Goal: Information Seeking & Learning: Check status

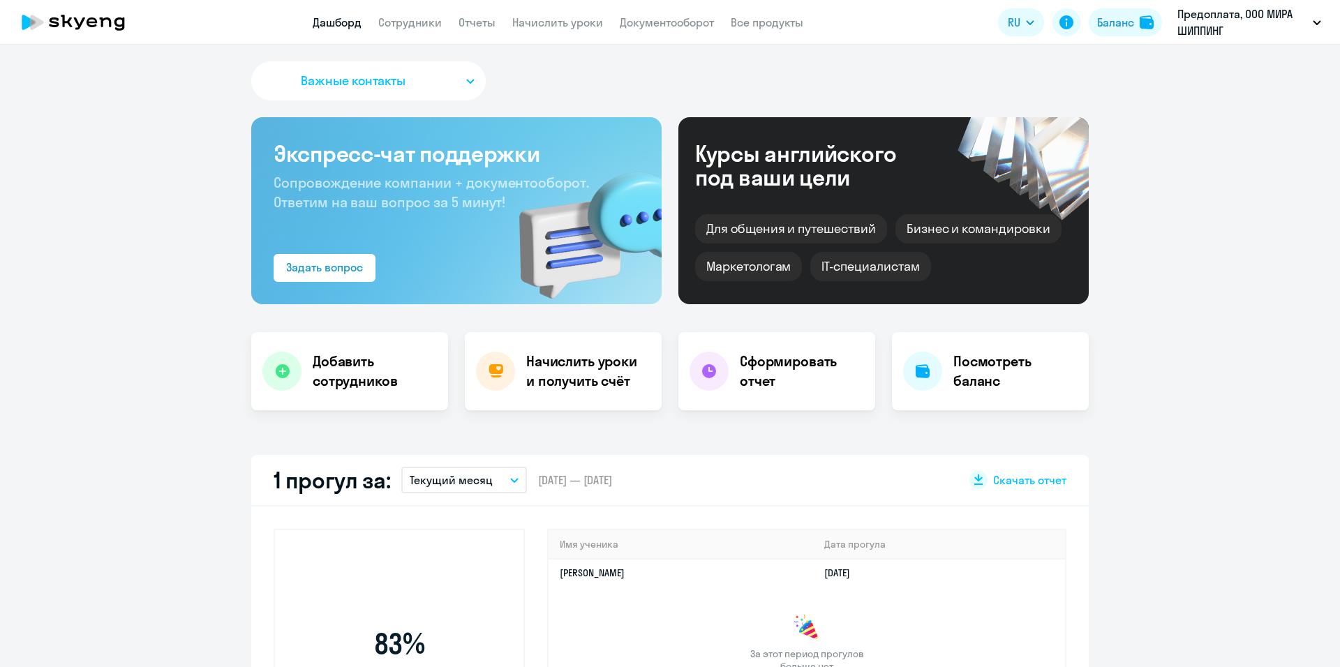
select select "30"
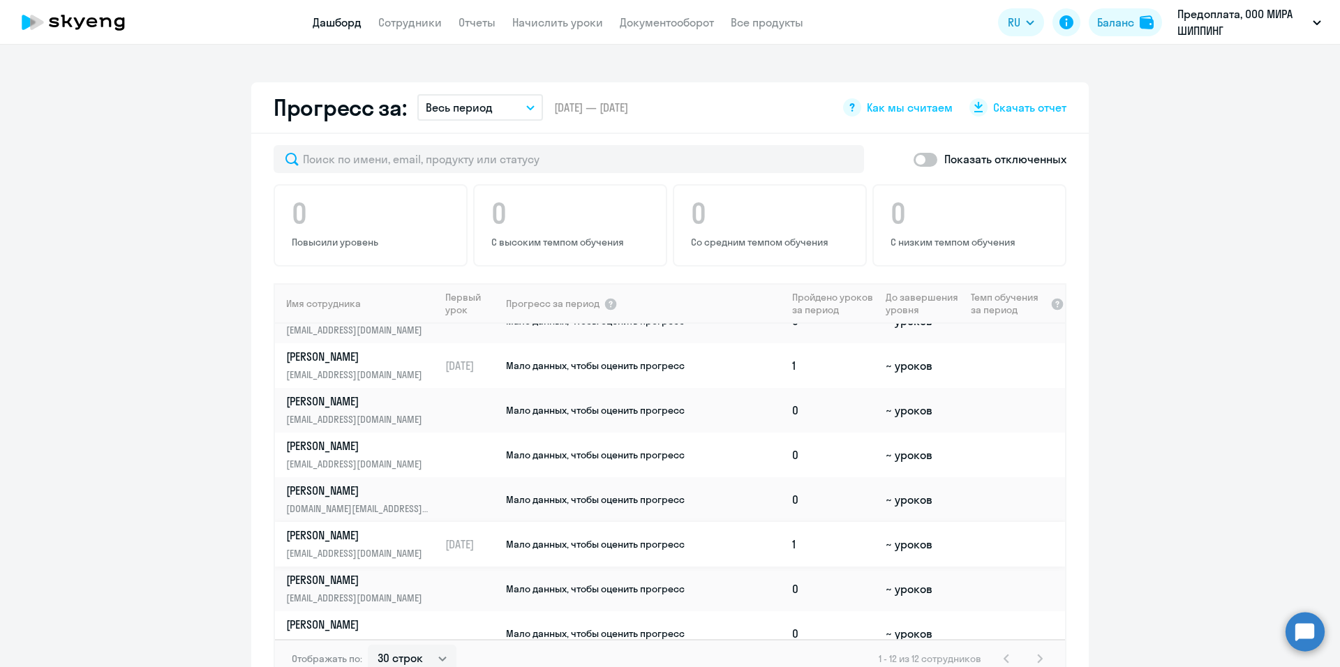
scroll to position [209, 0]
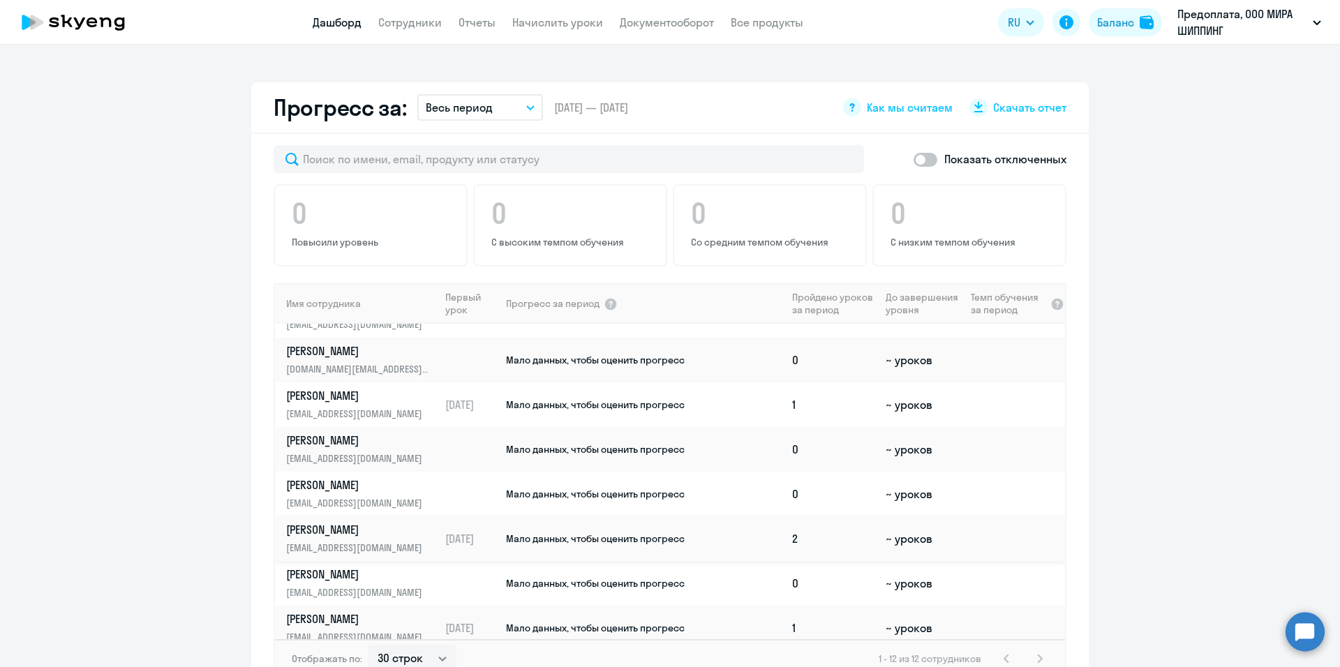
click at [827, 538] on td "2" at bounding box center [834, 539] width 94 height 45
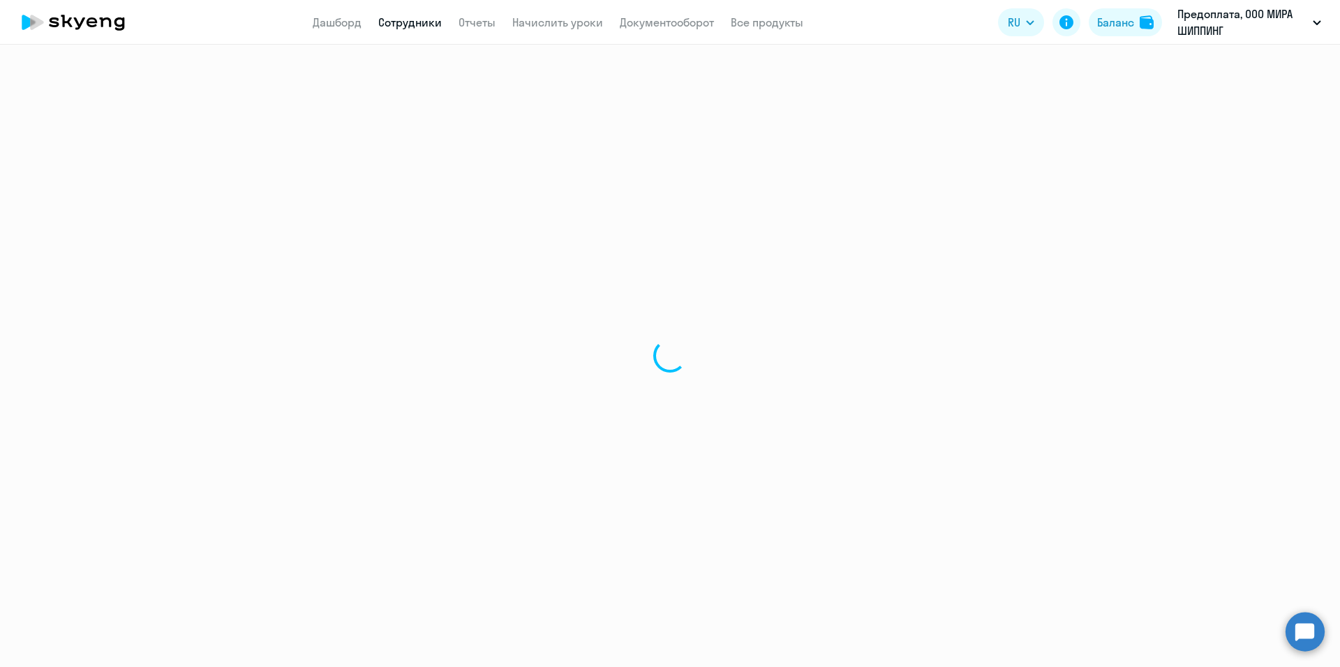
select select "english"
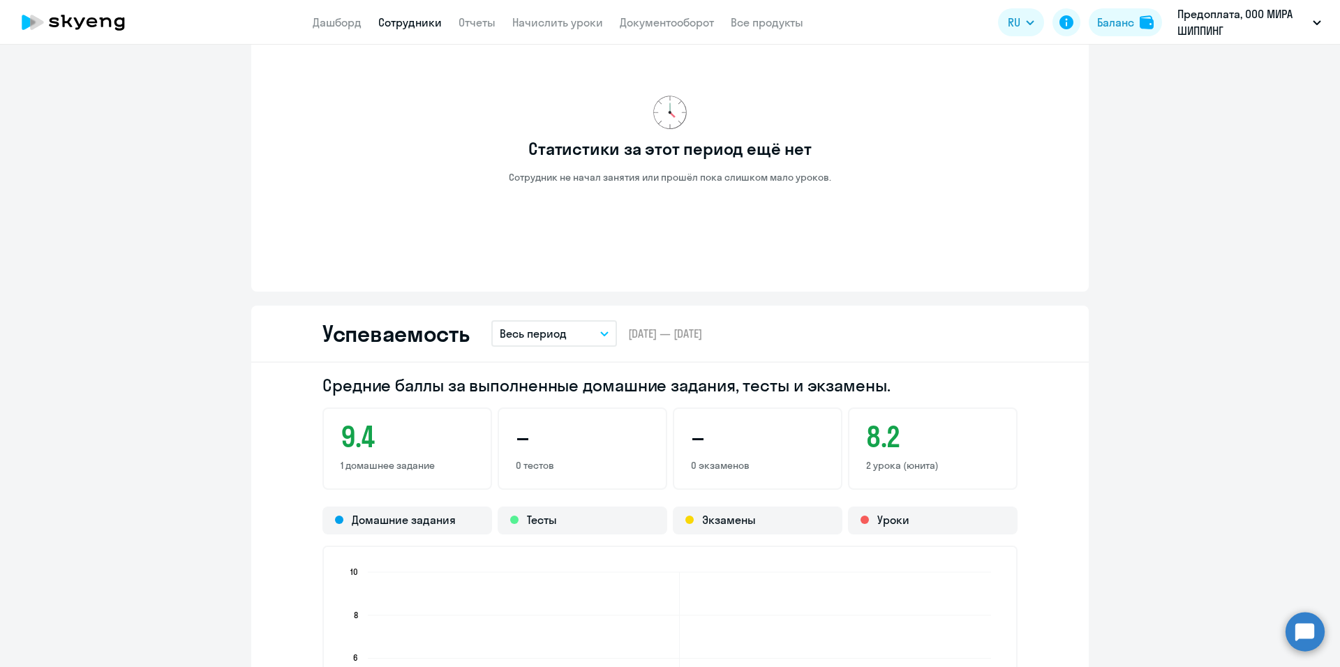
scroll to position [977, 0]
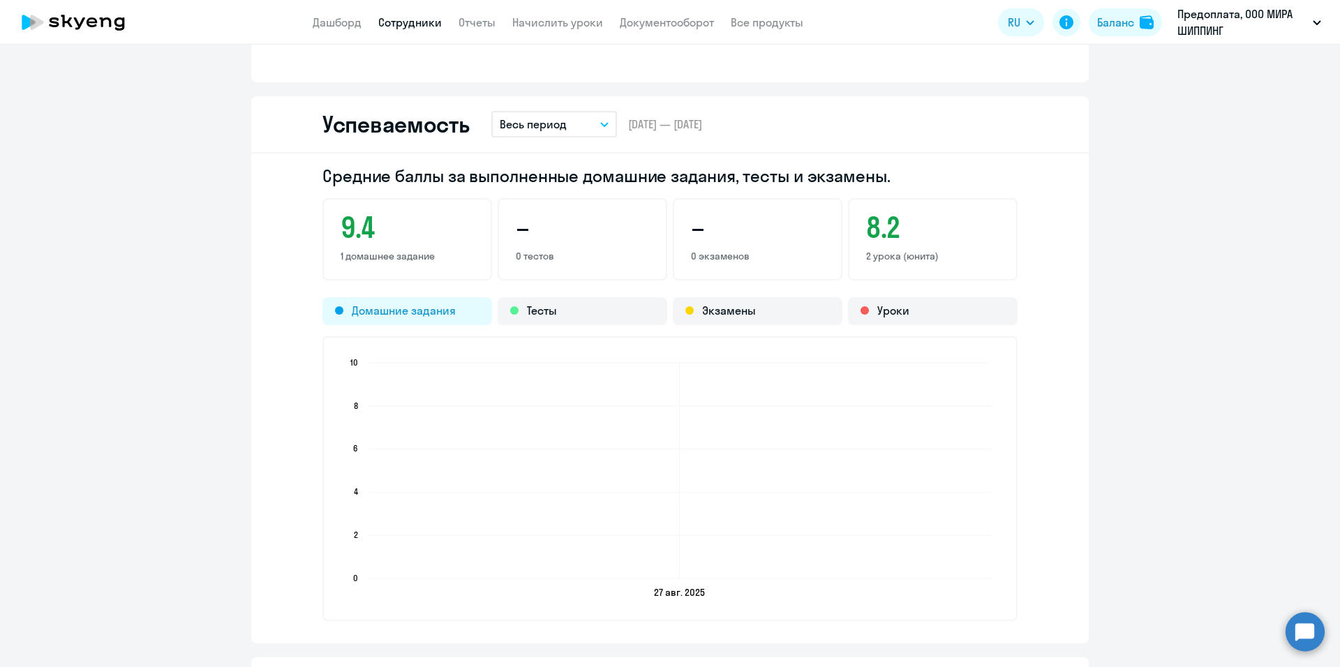
click at [429, 320] on div "Домашние задания" at bounding box center [408, 311] width 170 height 28
click at [439, 313] on div "Домашние задания" at bounding box center [408, 311] width 170 height 28
click at [585, 308] on div "Тесты" at bounding box center [583, 311] width 170 height 28
click at [764, 312] on div "Экзамены" at bounding box center [758, 311] width 170 height 28
click at [925, 316] on div "Уроки" at bounding box center [933, 311] width 170 height 28
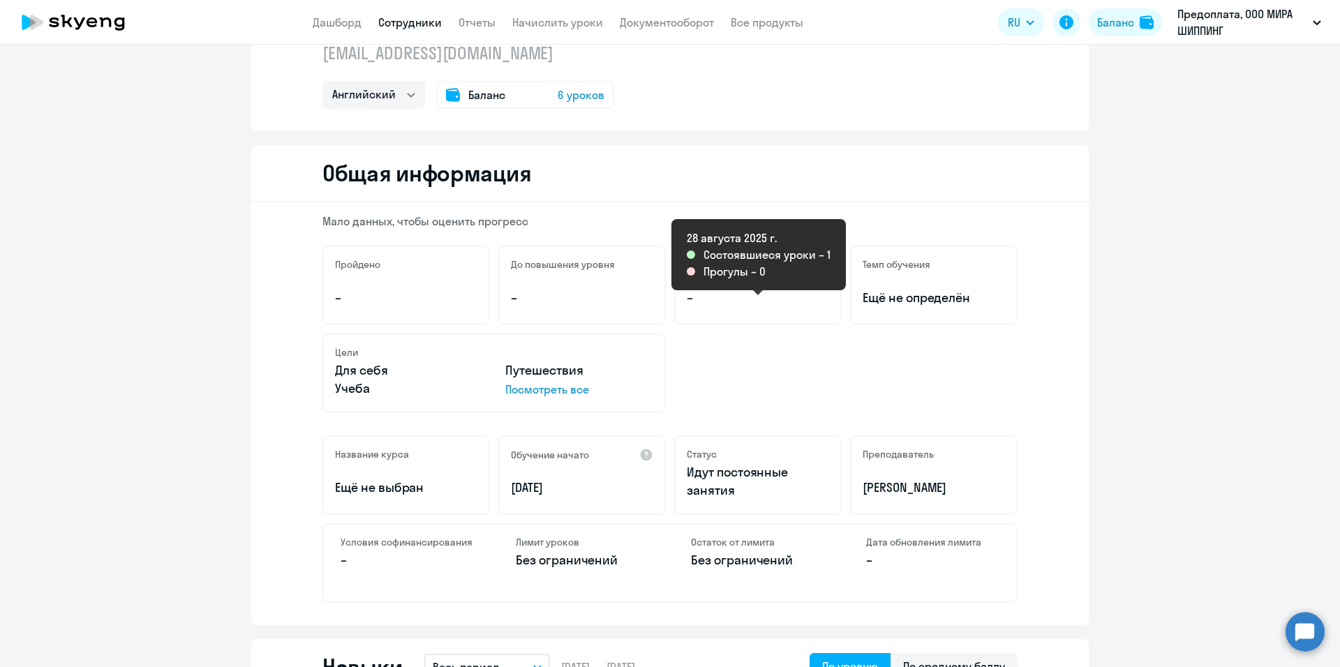
scroll to position [0, 0]
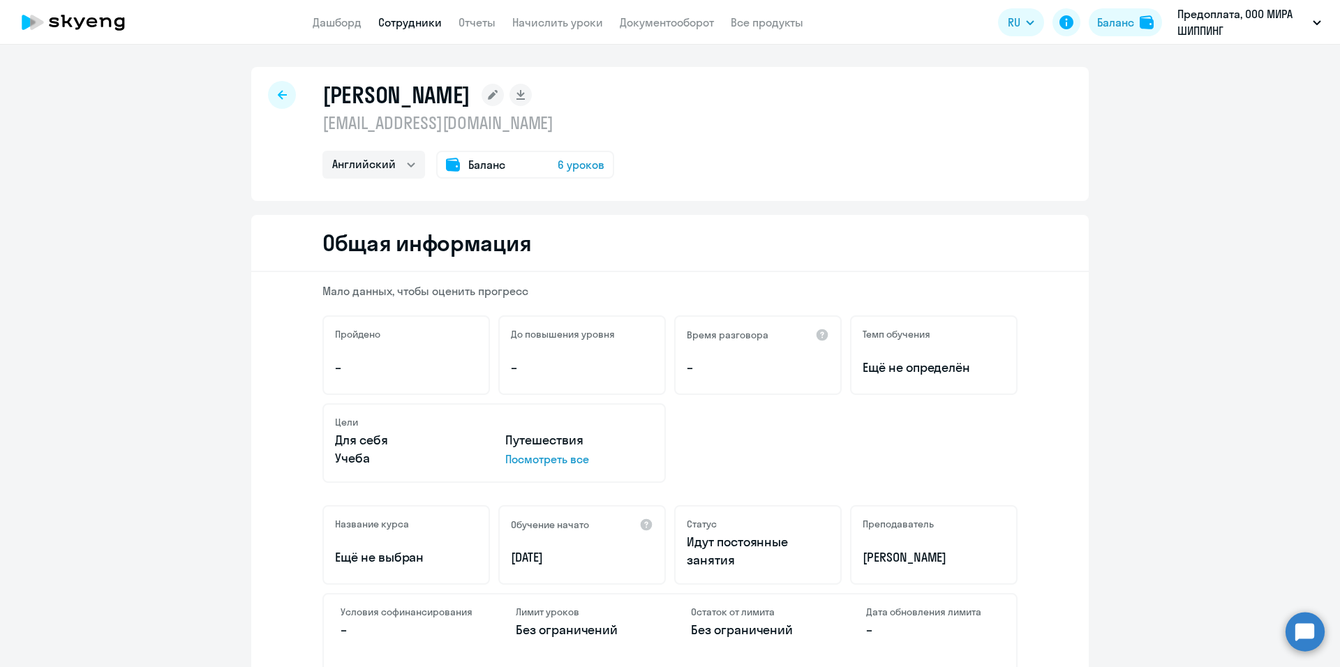
click at [278, 96] on icon at bounding box center [282, 95] width 9 height 10
select select "30"
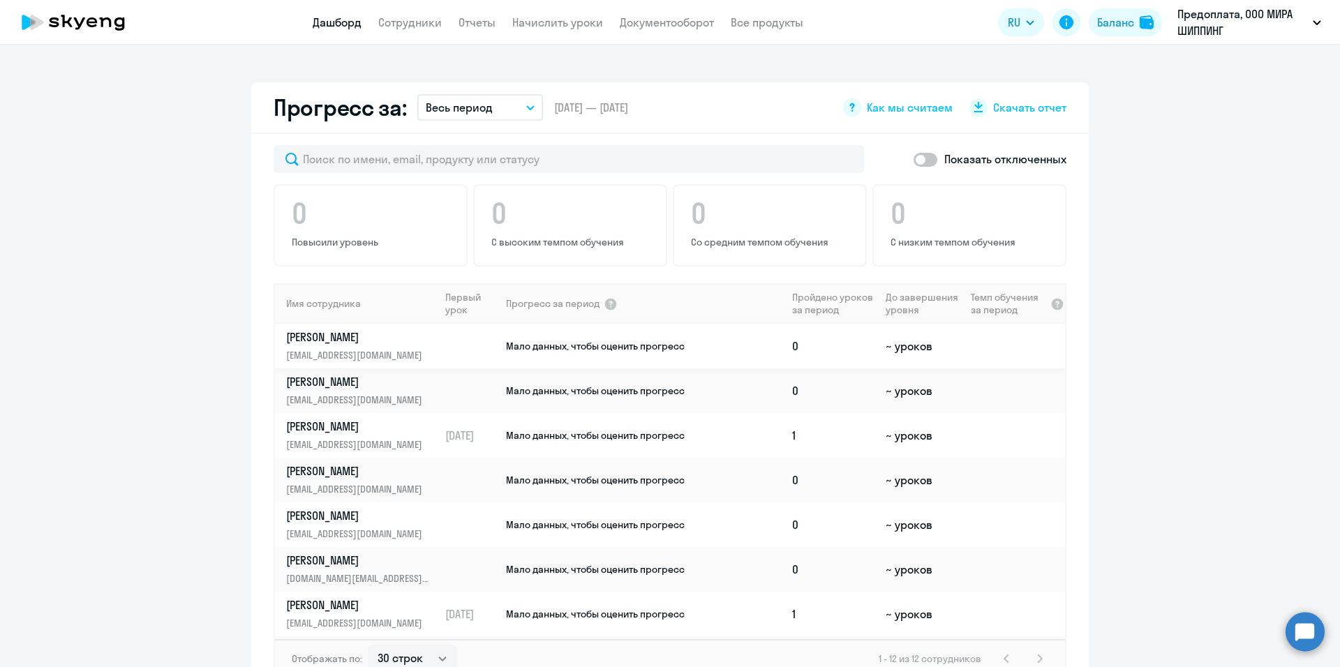
scroll to position [70, 0]
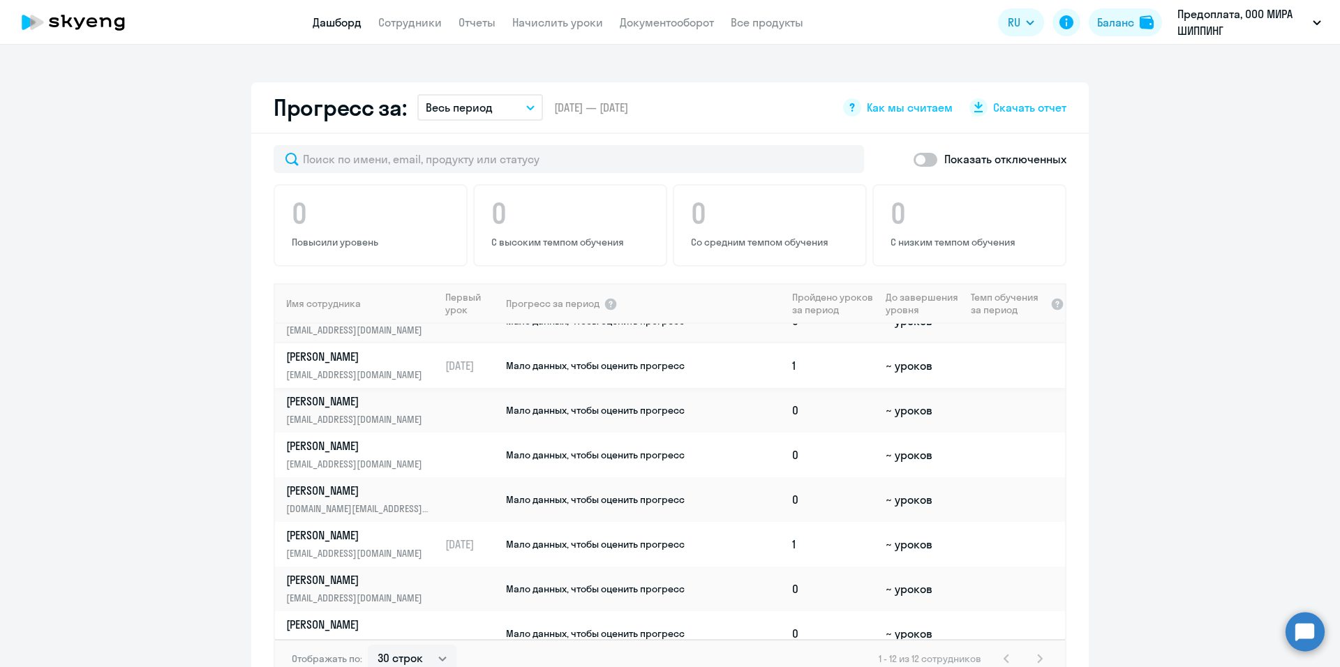
click at [813, 369] on td "1" at bounding box center [834, 365] width 94 height 45
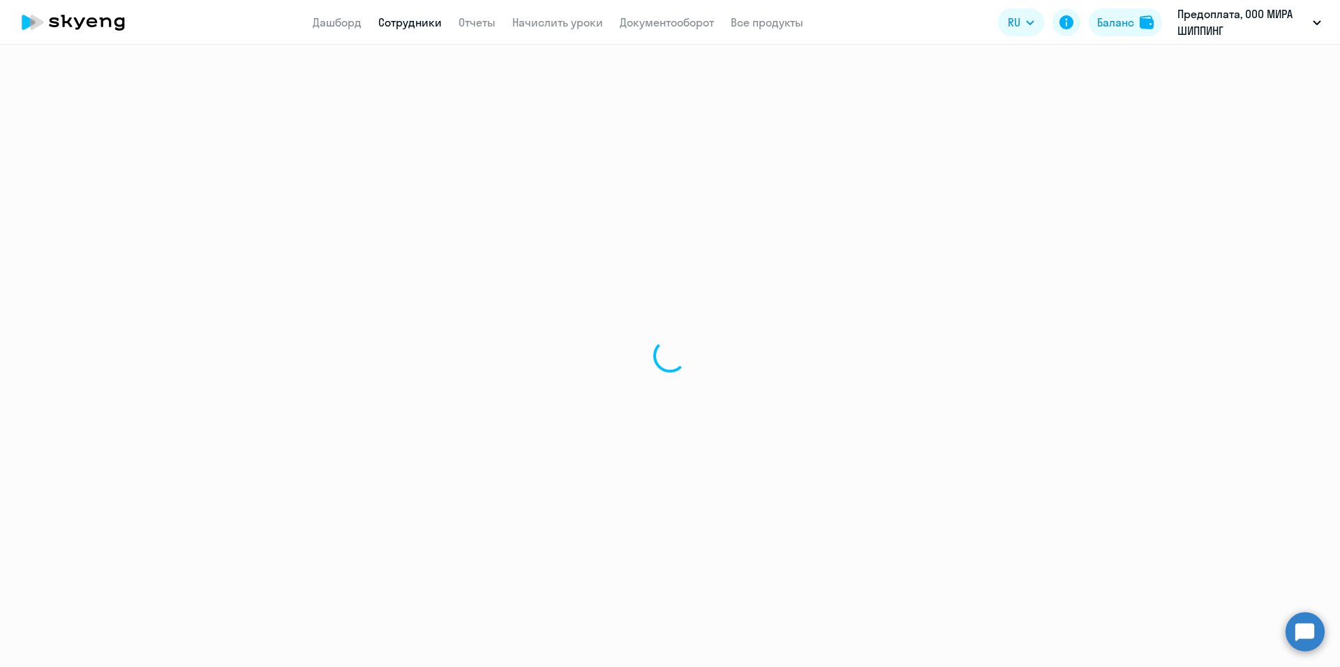
select select "english"
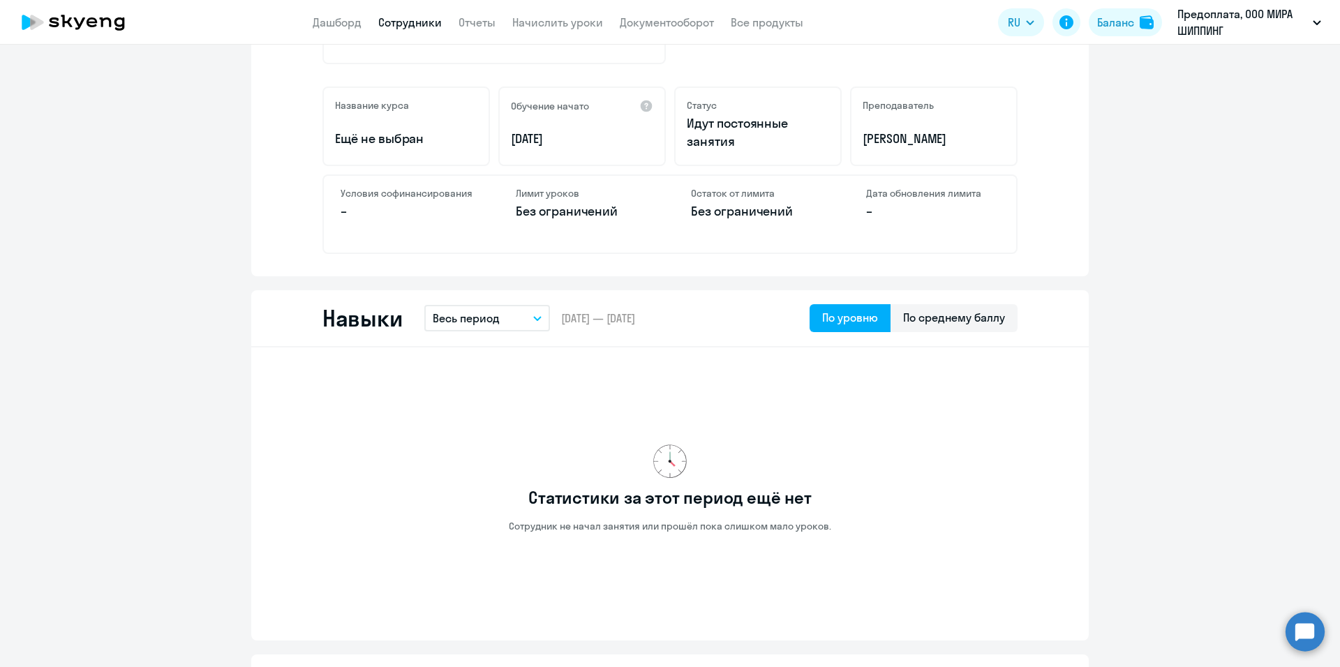
scroll to position [349, 0]
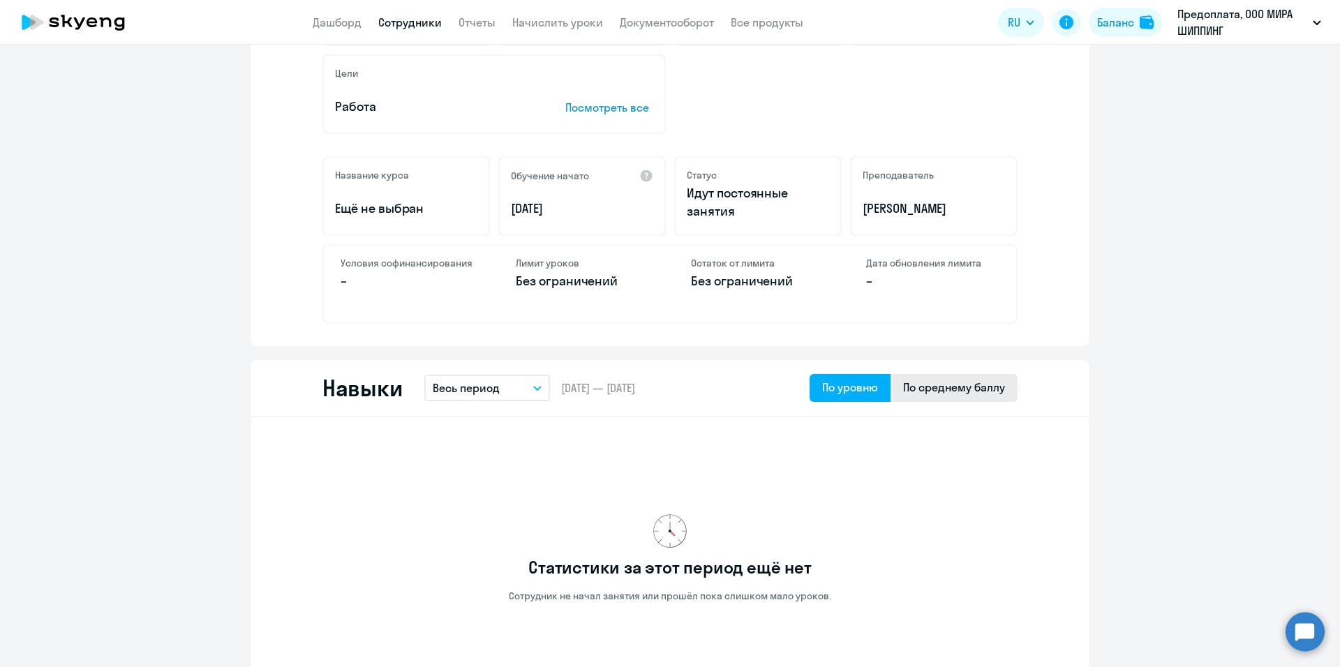
click at [915, 388] on div "По среднему баллу" at bounding box center [954, 387] width 102 height 17
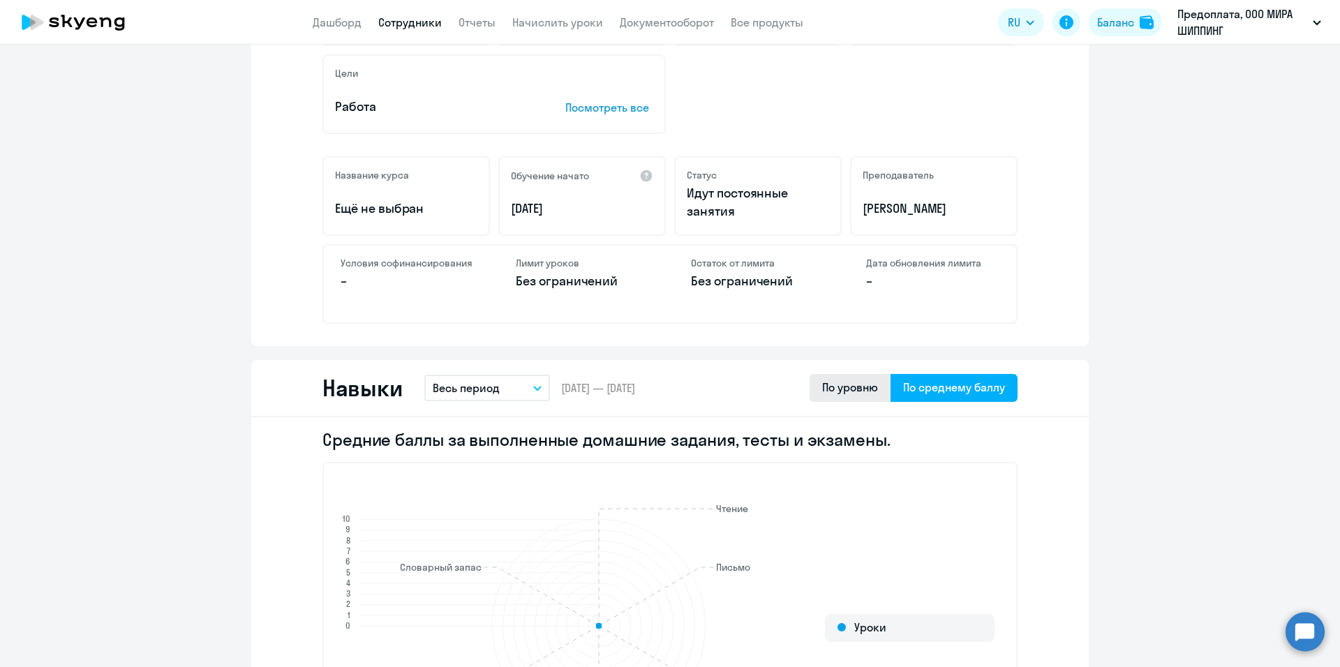
scroll to position [489, 0]
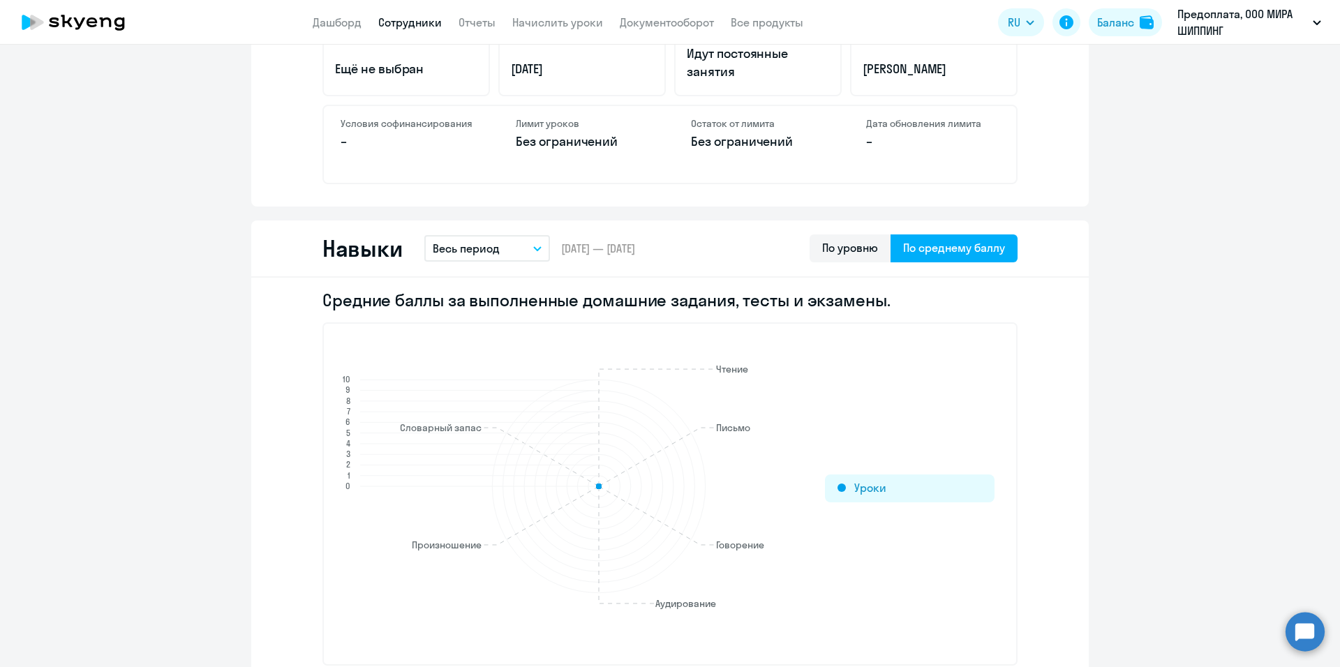
click at [871, 486] on div "Уроки" at bounding box center [910, 489] width 170 height 28
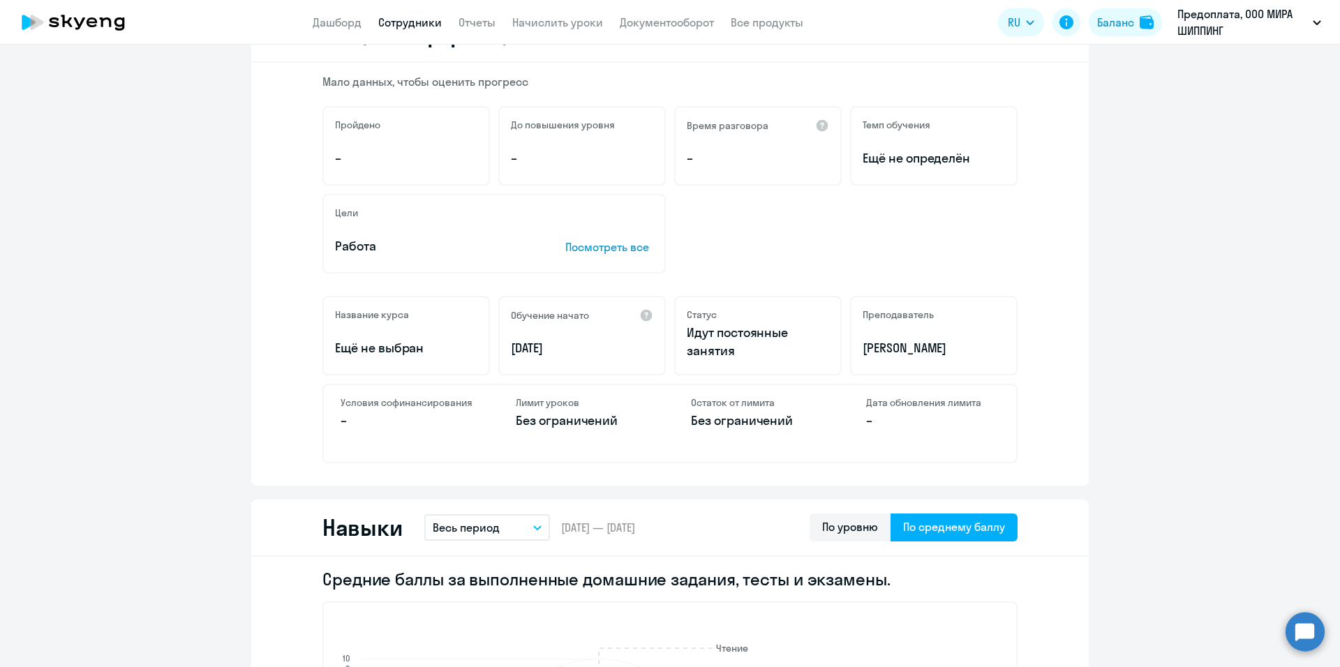
scroll to position [0, 0]
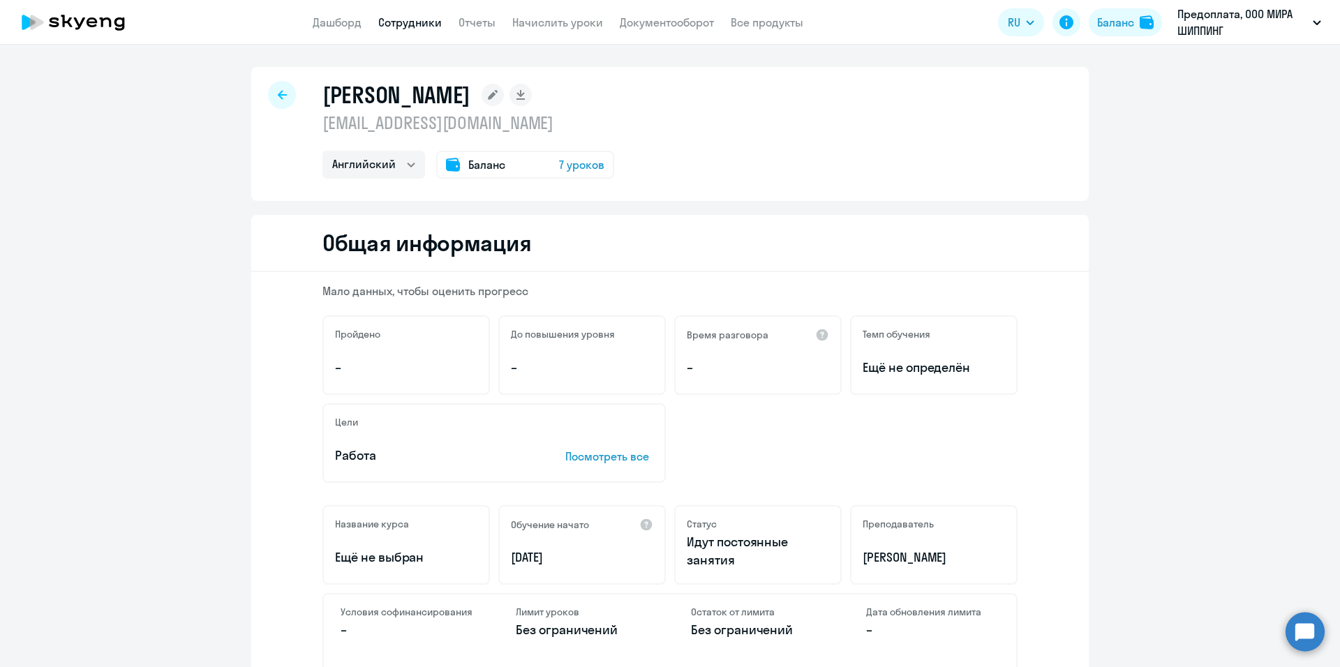
click at [279, 98] on icon at bounding box center [282, 95] width 9 height 10
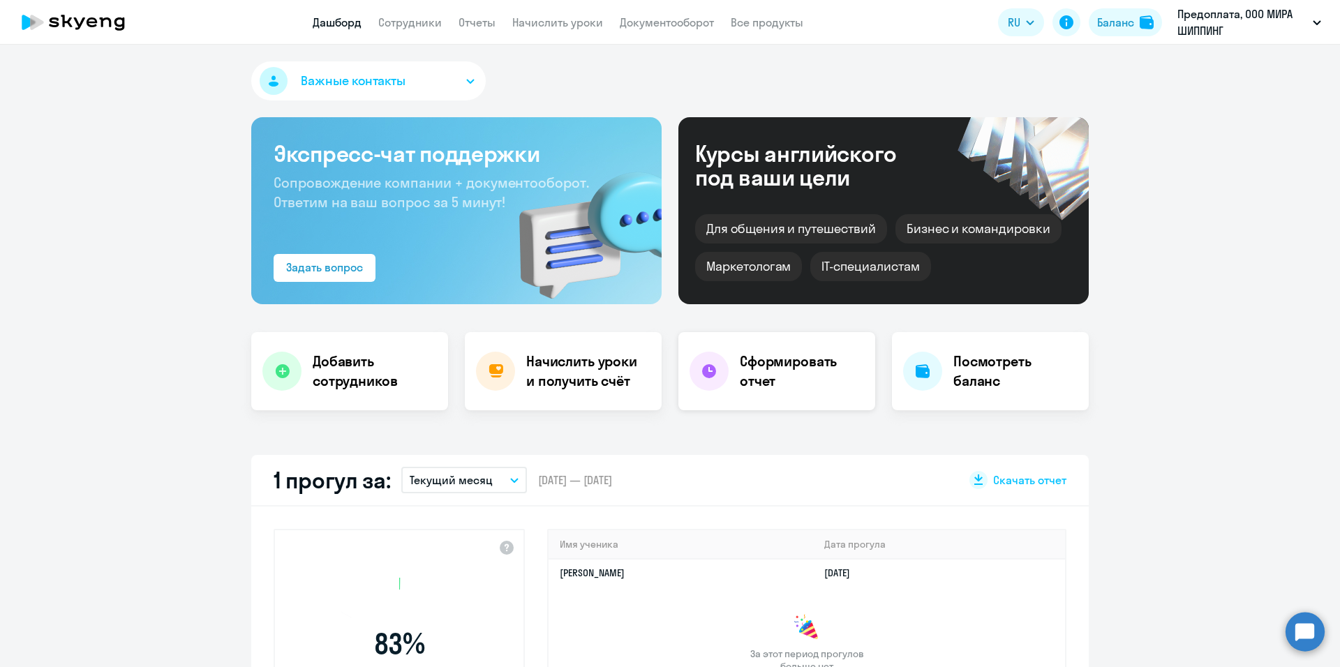
select select "30"
click at [427, 27] on link "Сотрудники" at bounding box center [410, 22] width 64 height 14
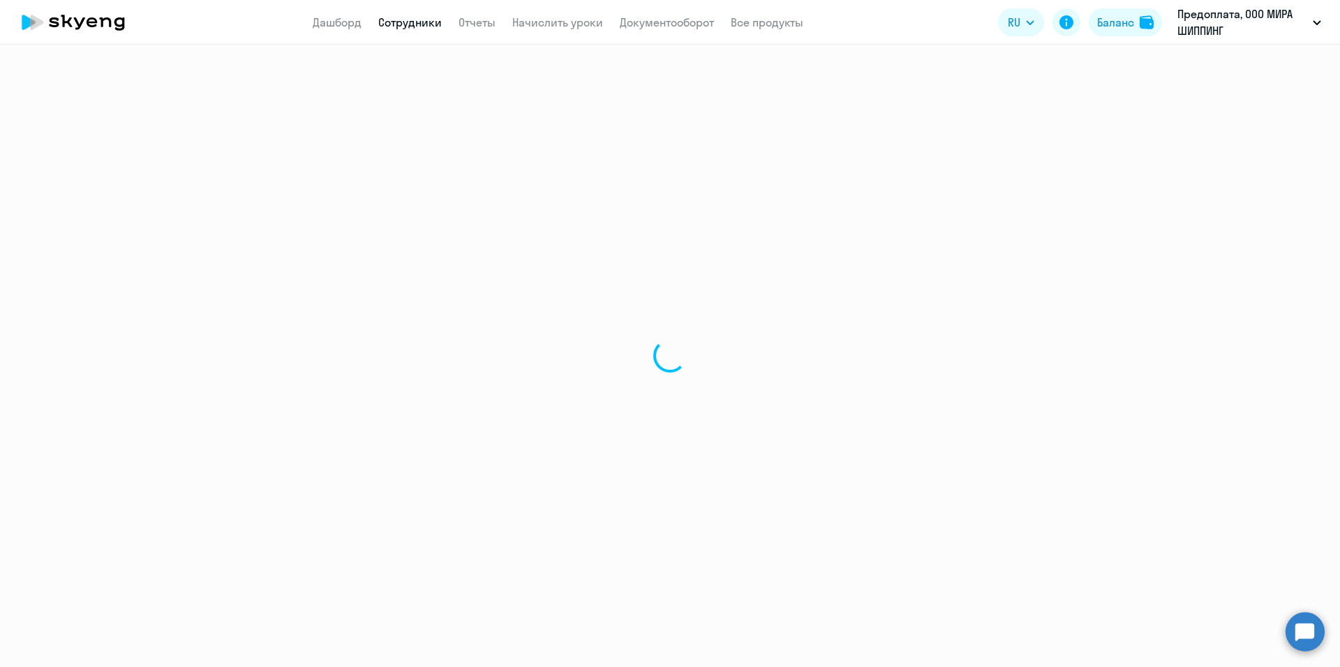
select select "30"
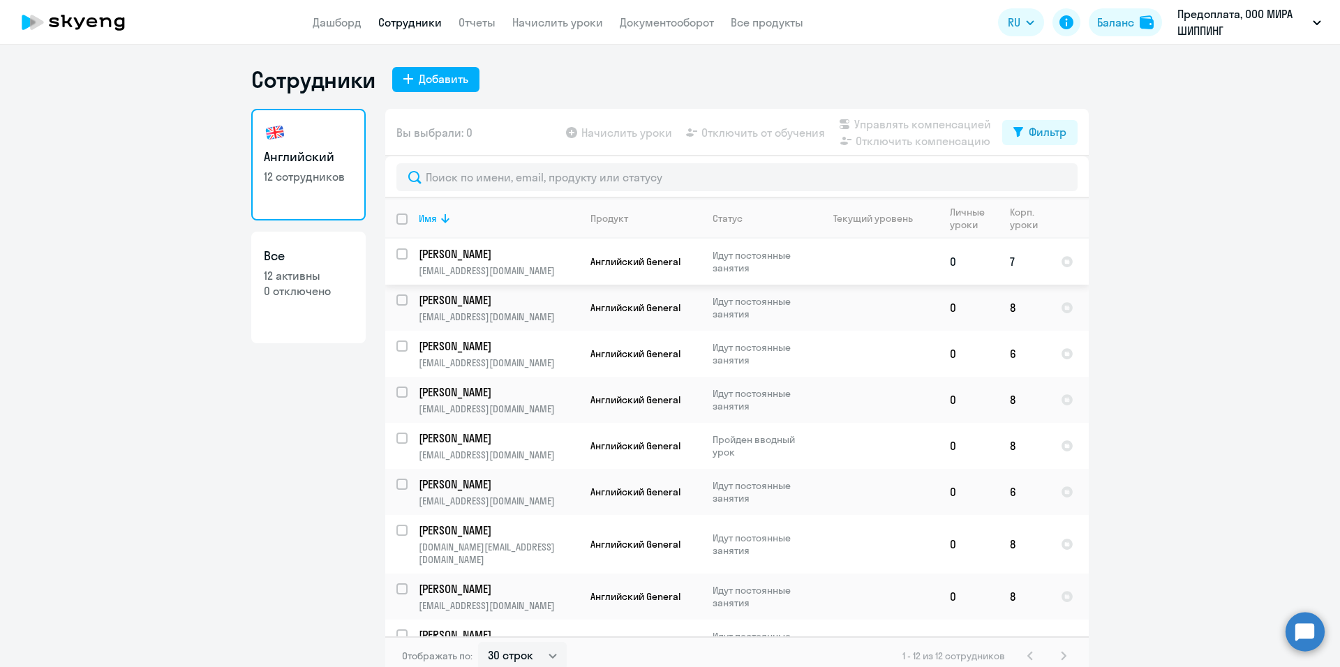
click at [940, 266] on td "0" at bounding box center [969, 262] width 60 height 46
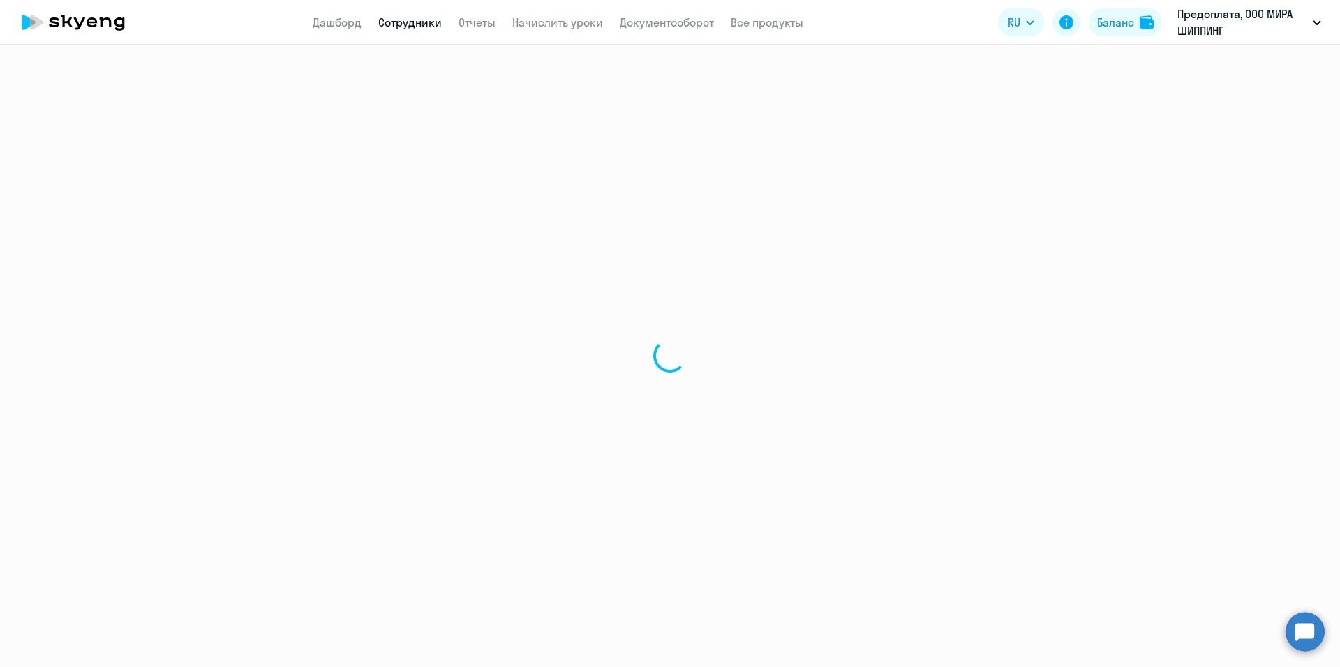
select select "english"
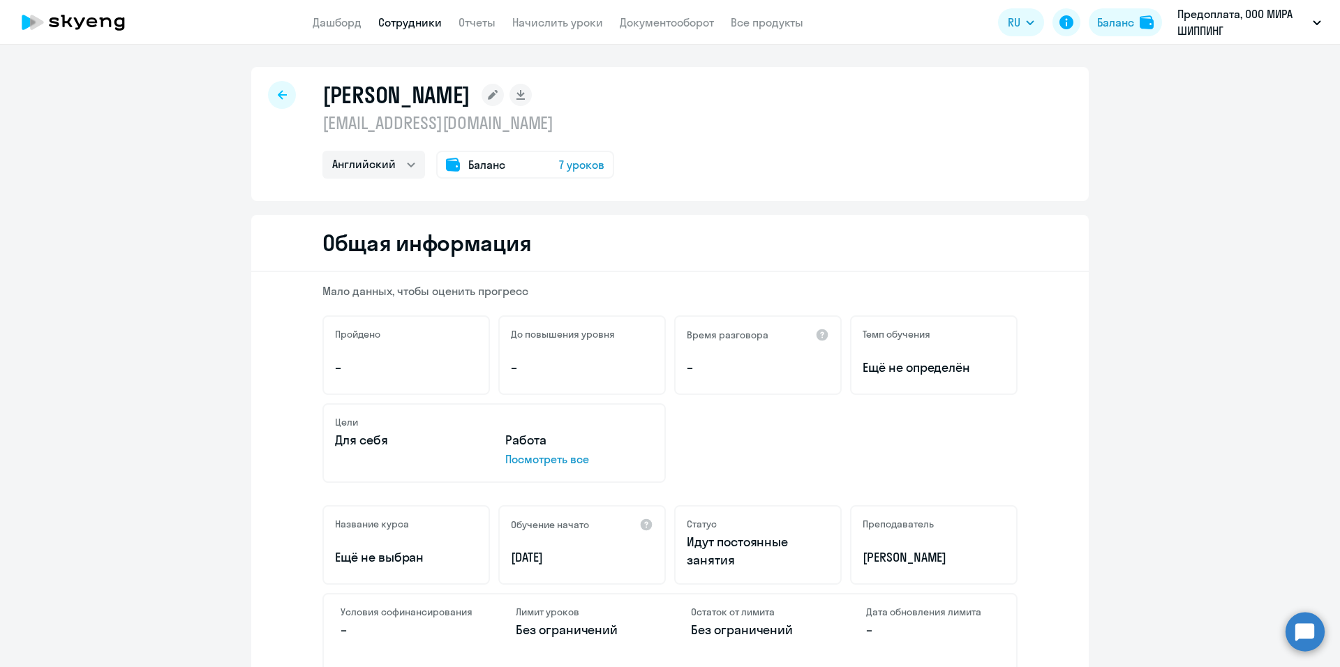
click at [278, 99] on icon at bounding box center [282, 95] width 9 height 10
select select "30"
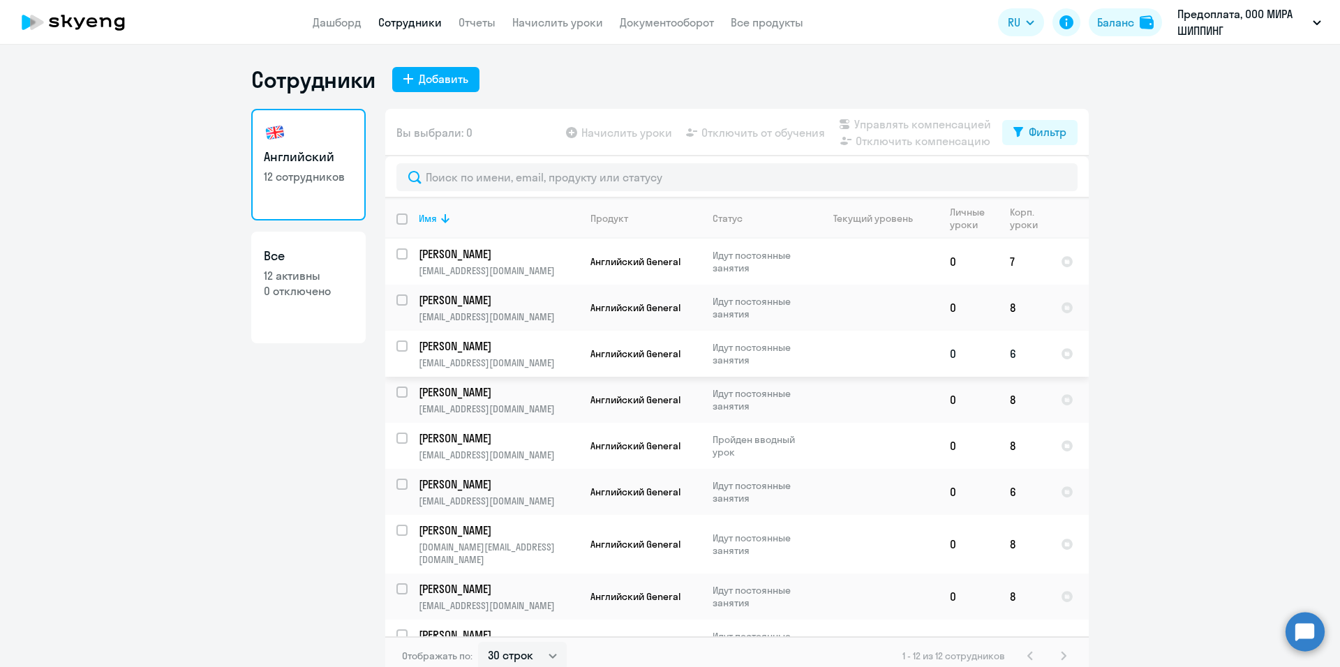
click at [888, 357] on td at bounding box center [874, 354] width 130 height 46
select select "english"
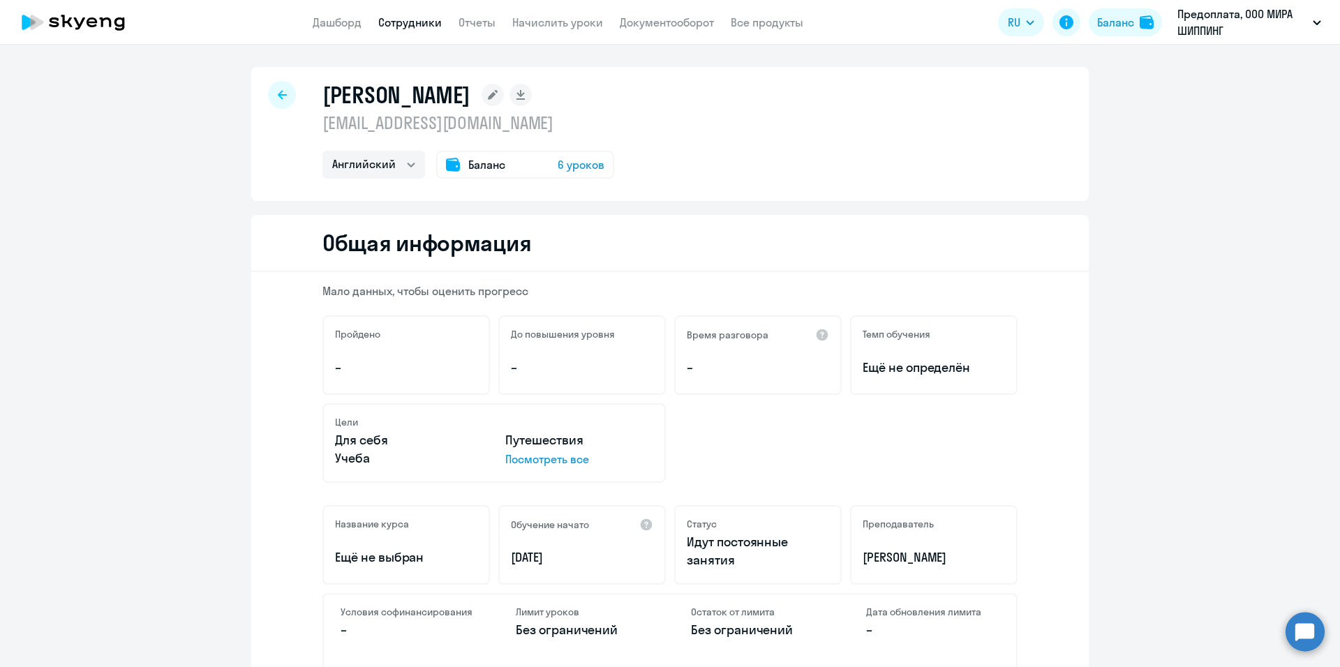
click at [279, 95] on icon at bounding box center [282, 94] width 9 height 9
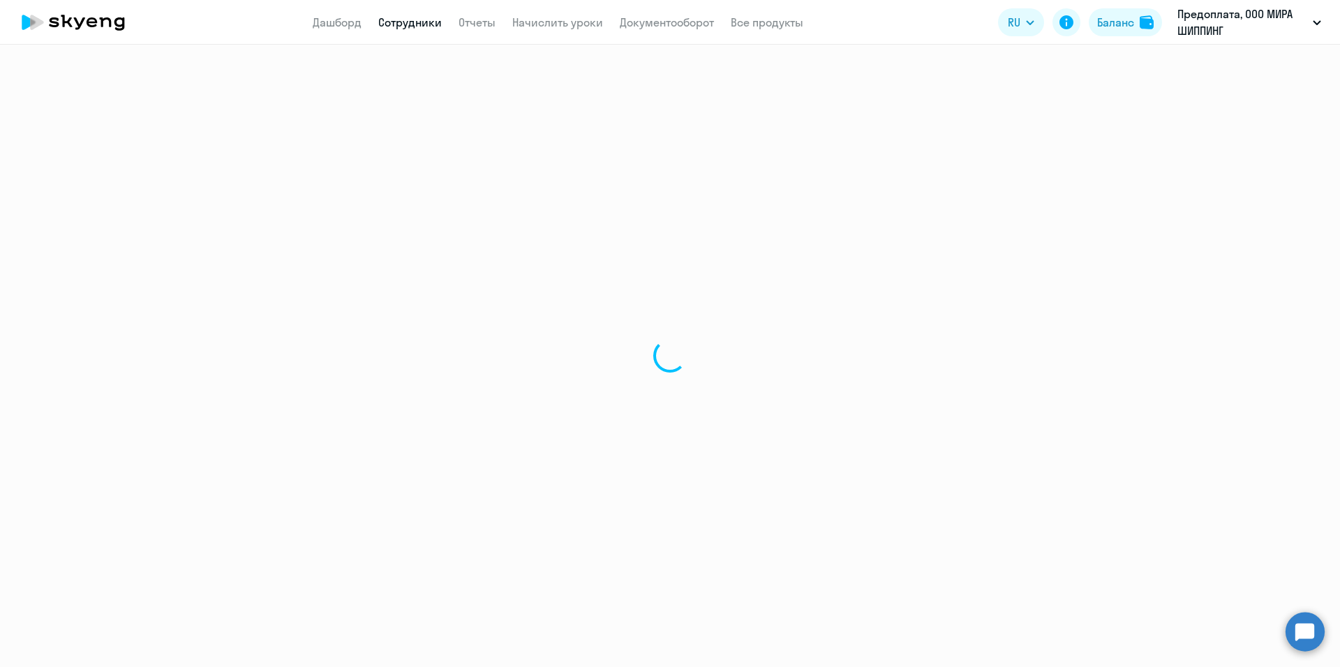
select select "30"
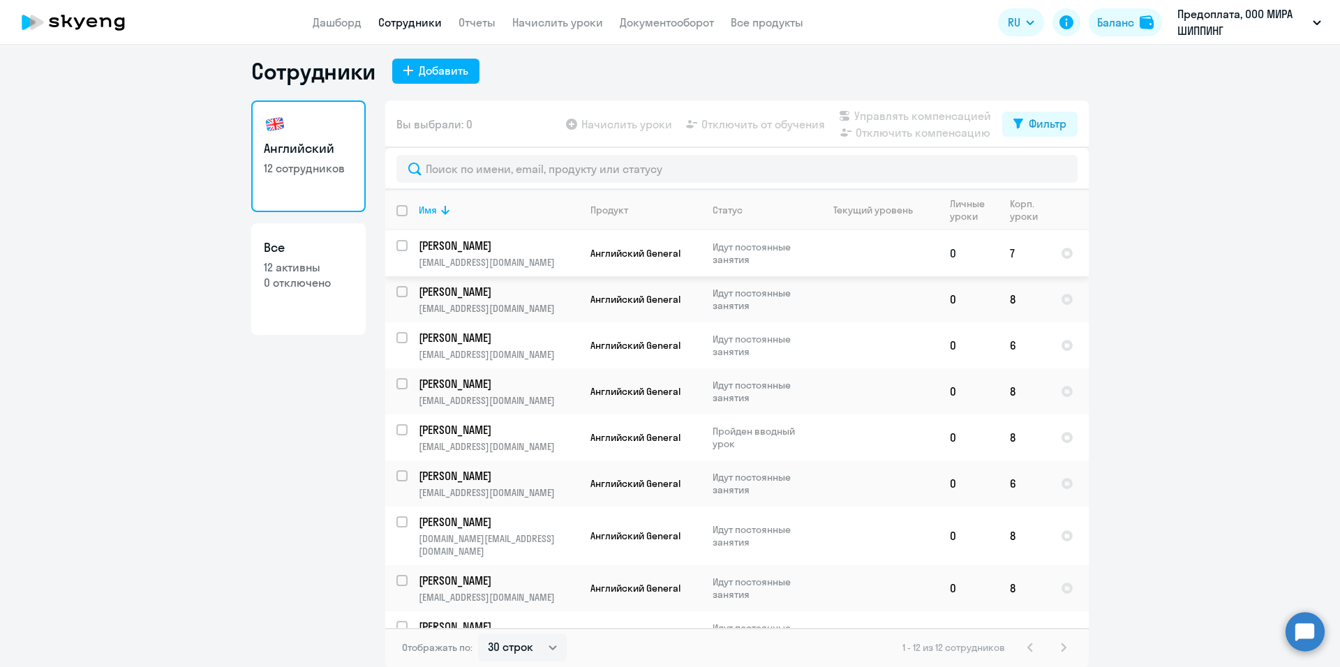
click at [702, 249] on td "Идут постоянные занятия" at bounding box center [756, 253] width 108 height 46
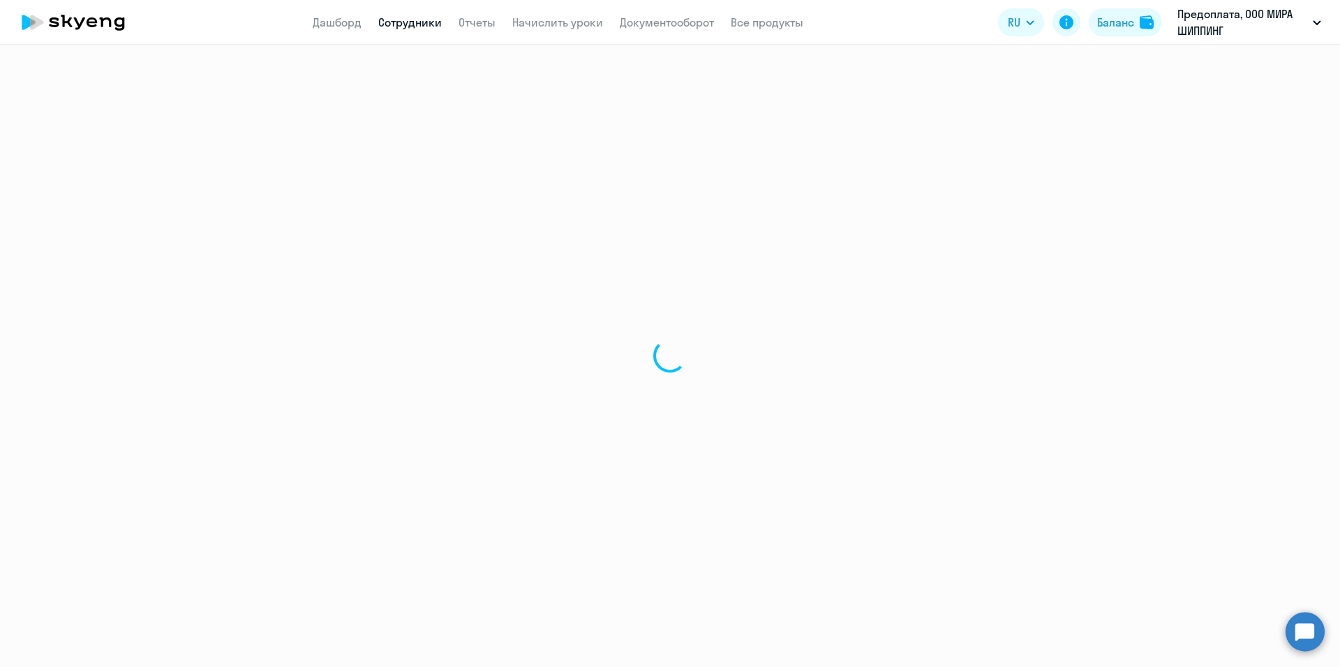
select select "english"
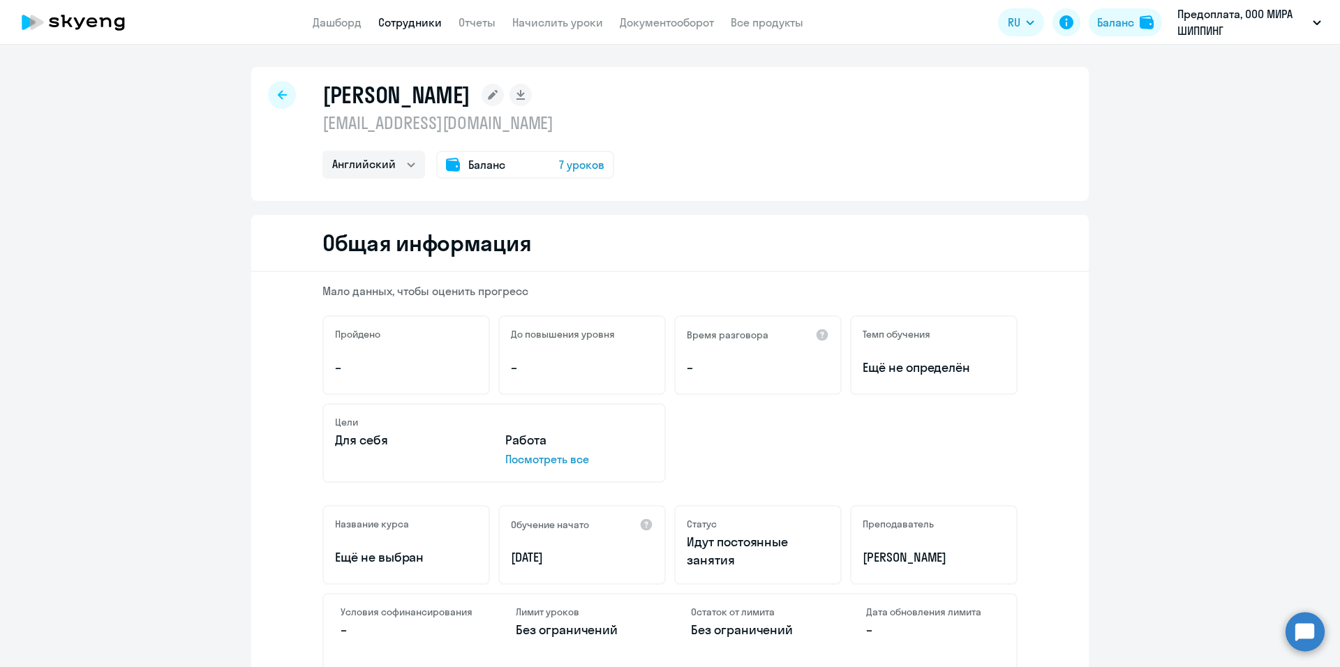
click at [282, 91] on div at bounding box center [282, 95] width 28 height 28
select select "30"
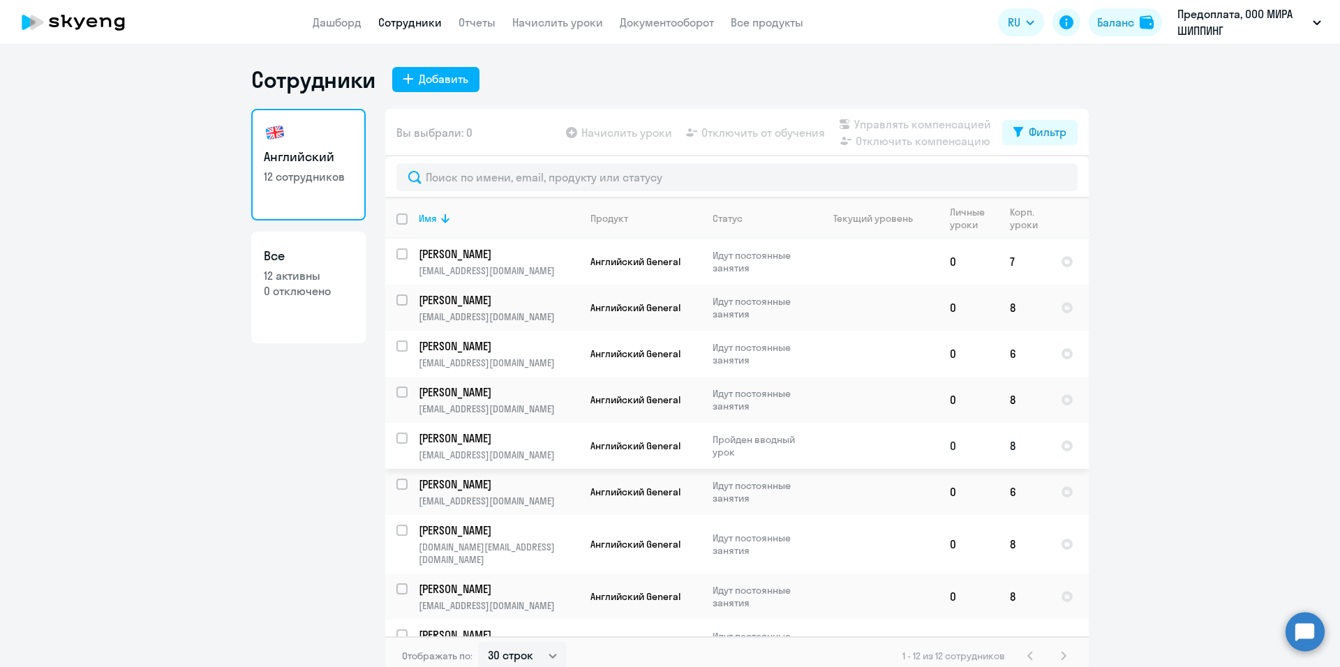
scroll to position [155, 0]
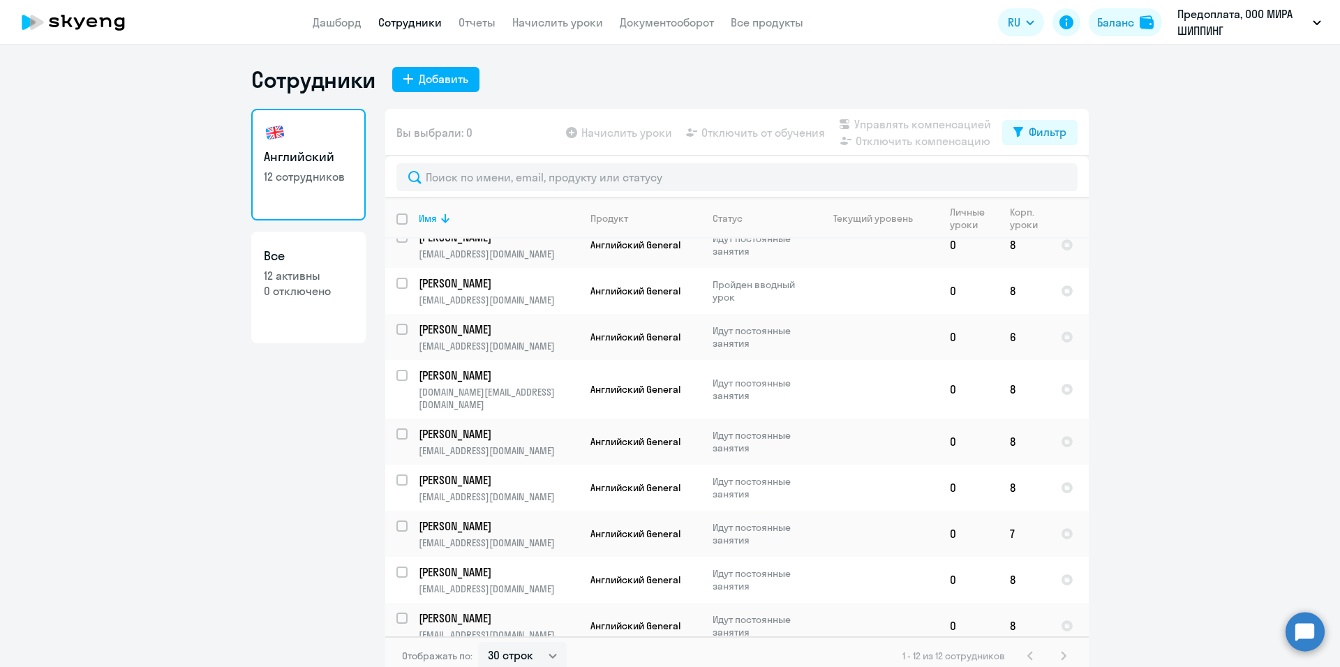
click at [72, 450] on ng-component "Сотрудники Добавить Английский 12 сотрудников Все 12 активны 0 отключено Вы выб…" at bounding box center [670, 371] width 1340 height 610
click at [341, 22] on link "Дашборд" at bounding box center [337, 22] width 49 height 14
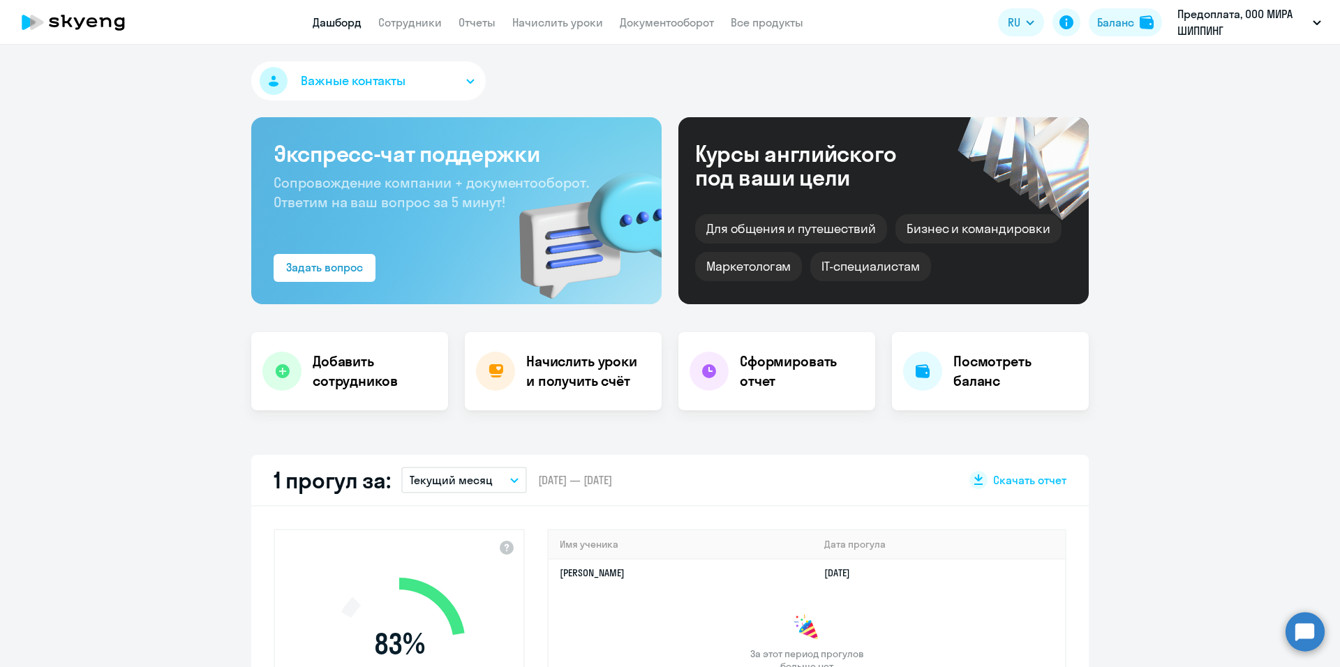
select select "30"
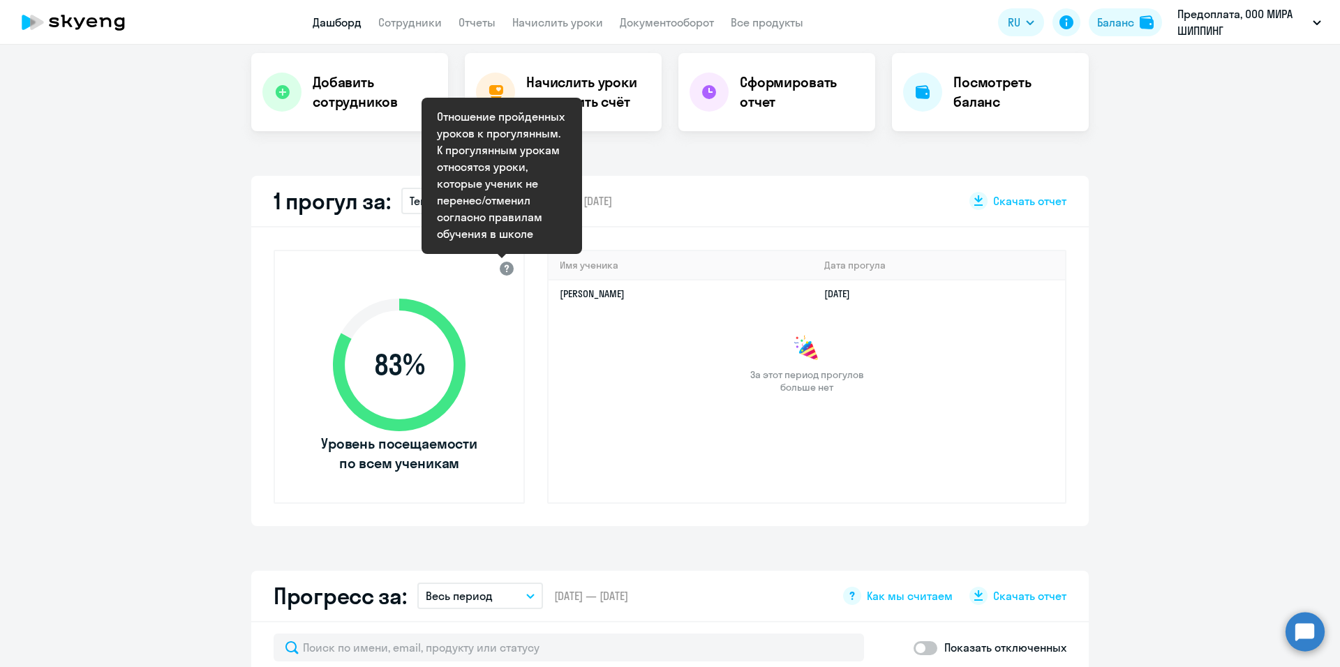
click at [501, 265] on div at bounding box center [506, 268] width 17 height 17
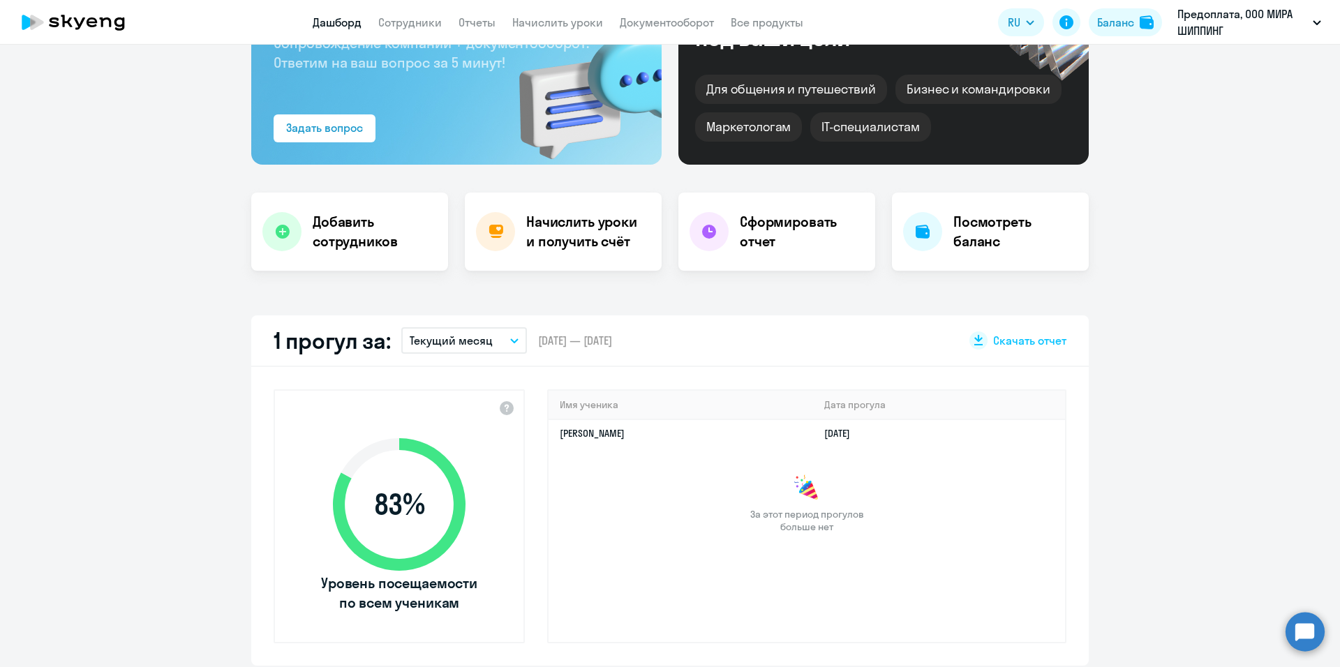
scroll to position [0, 0]
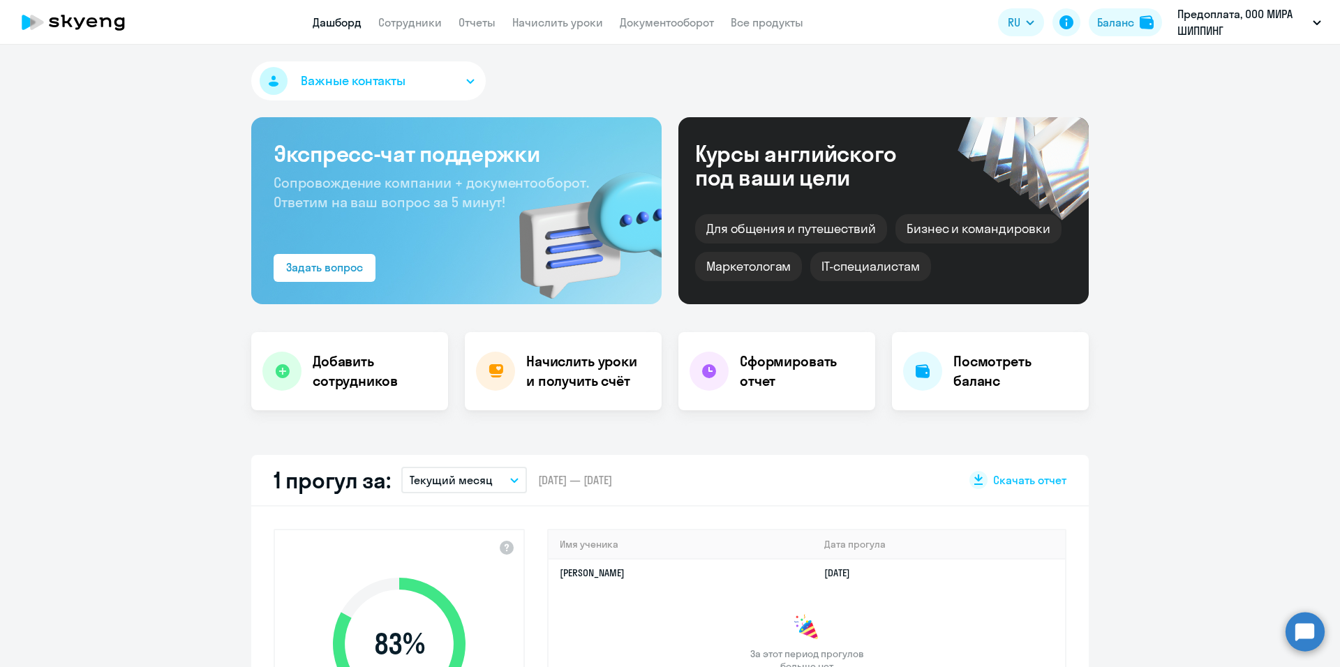
click at [389, 13] on app-header "Дашборд Сотрудники Отчеты Начислить уроки Документооборот Все продукты Дашборд …" at bounding box center [670, 22] width 1340 height 45
click at [404, 22] on link "Сотрудники" at bounding box center [410, 22] width 64 height 14
select select "30"
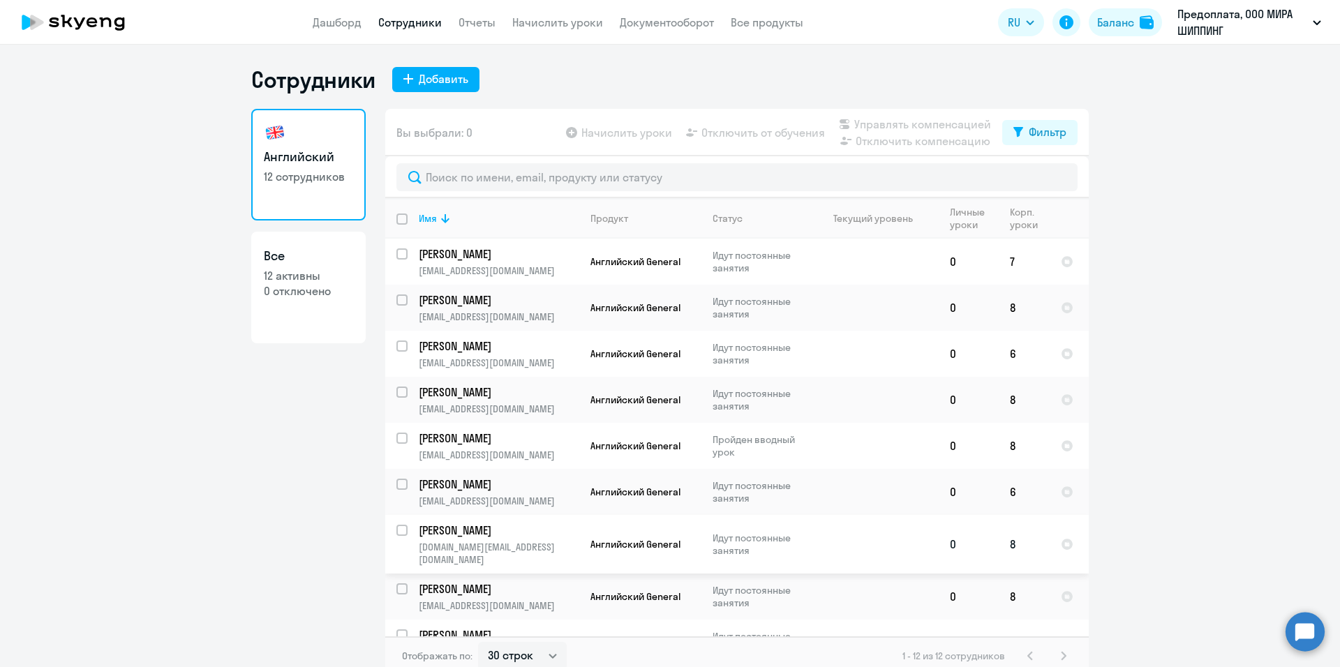
scroll to position [155, 0]
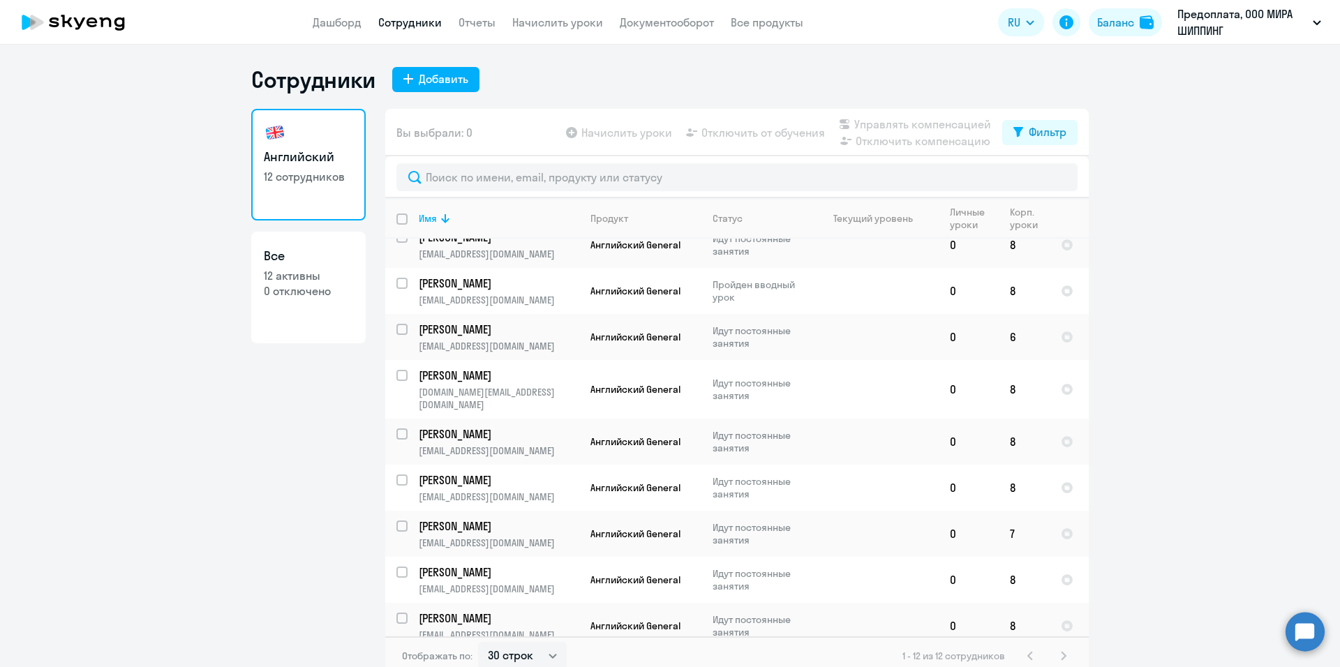
click at [298, 284] on p "0 отключено" at bounding box center [308, 290] width 89 height 15
select select "30"
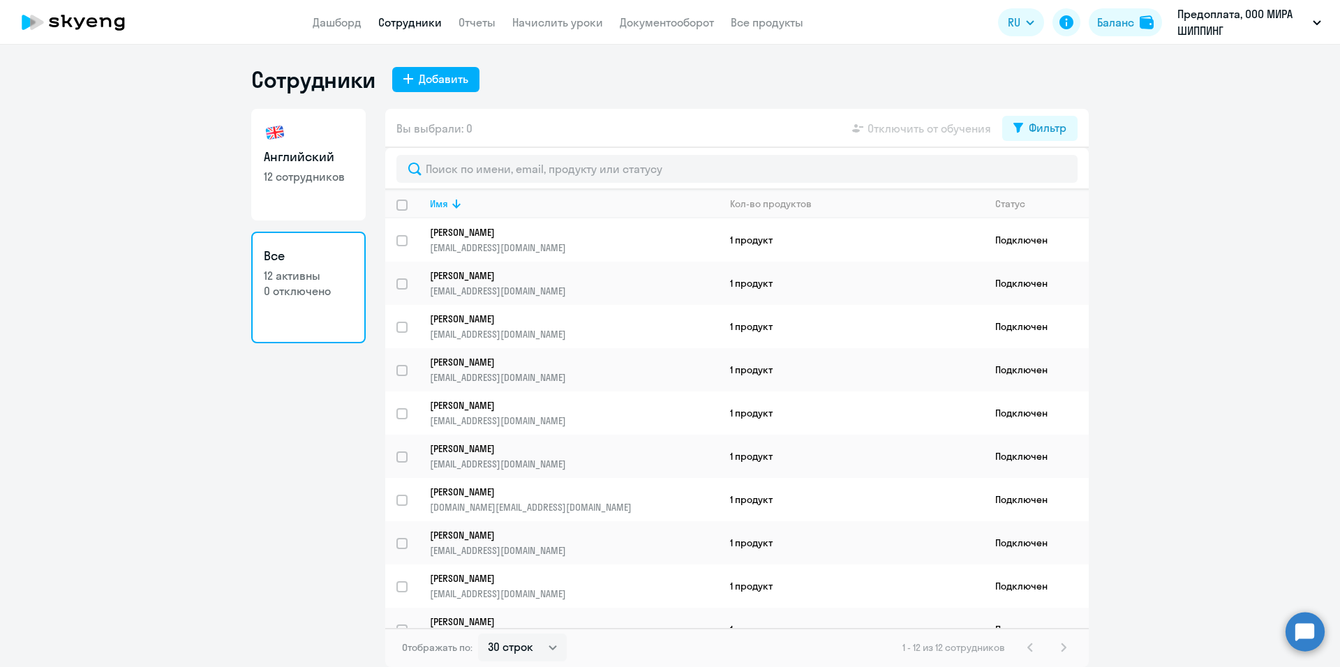
click at [286, 167] on link "Английский 12 сотрудников" at bounding box center [308, 165] width 114 height 112
select select "30"
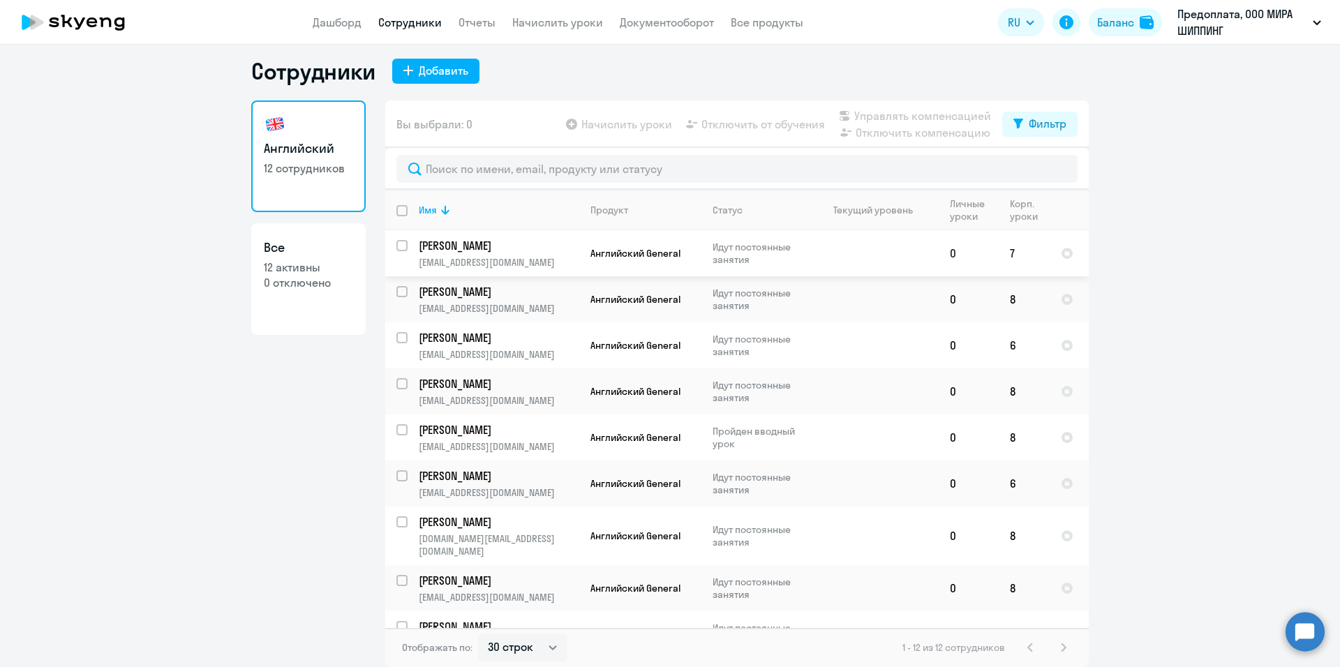
click at [749, 252] on p "Идут постоянные занятия" at bounding box center [761, 253] width 96 height 25
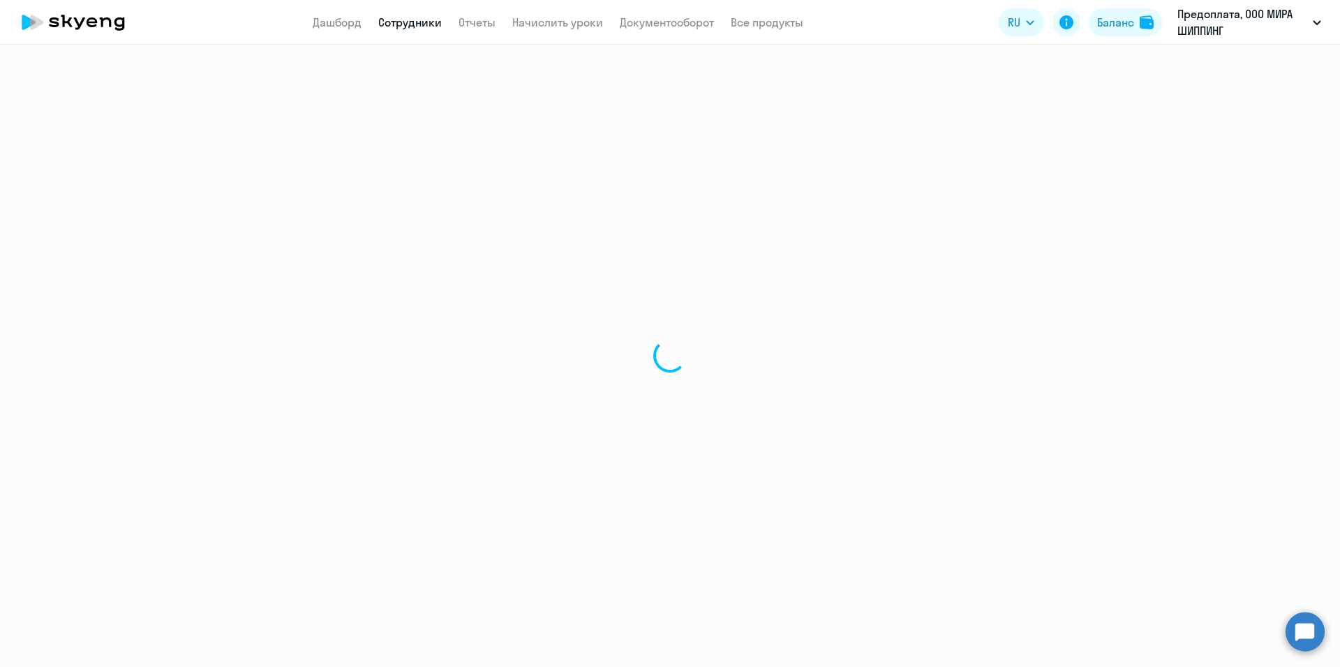
select select "english"
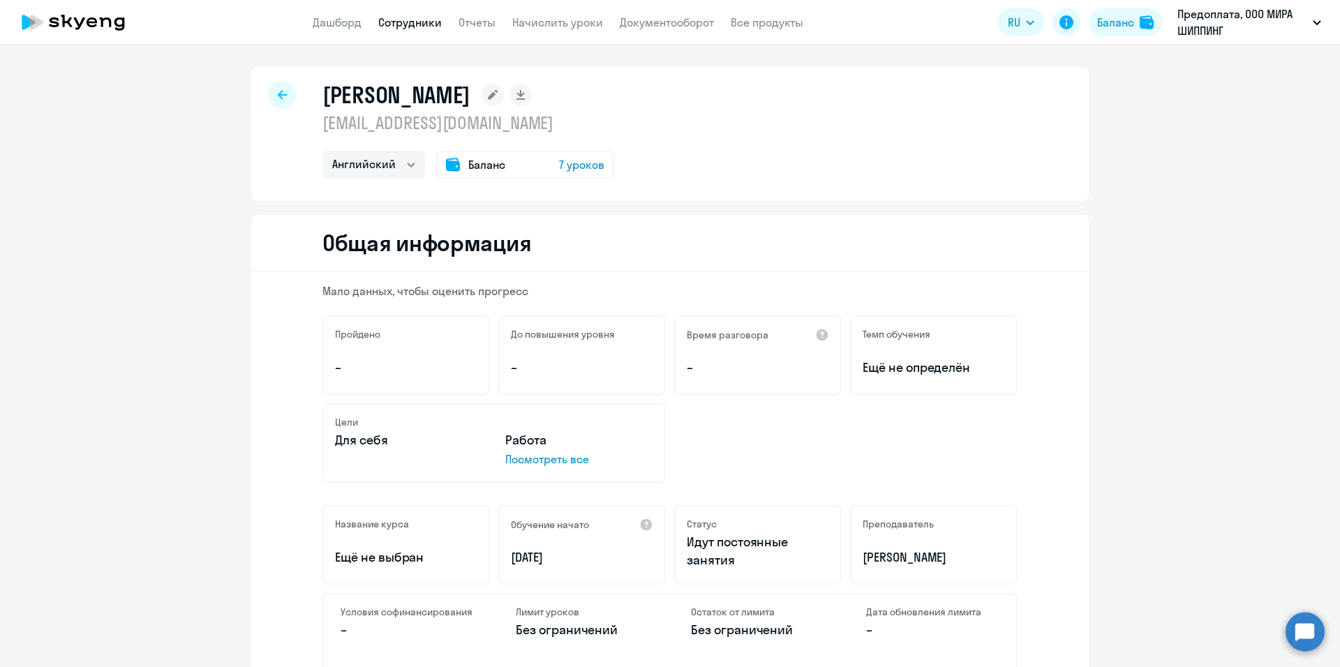
click at [268, 98] on div at bounding box center [282, 95] width 28 height 28
select select "30"
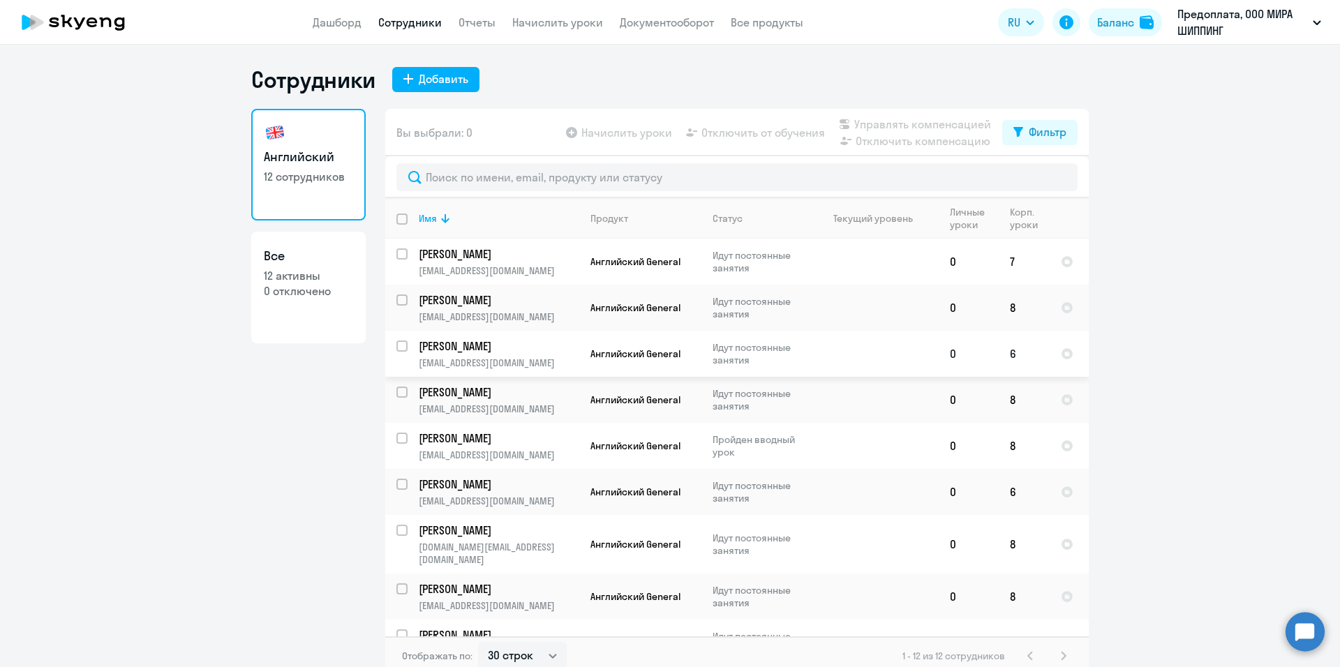
click at [748, 353] on p "Идут постоянные занятия" at bounding box center [761, 353] width 96 height 25
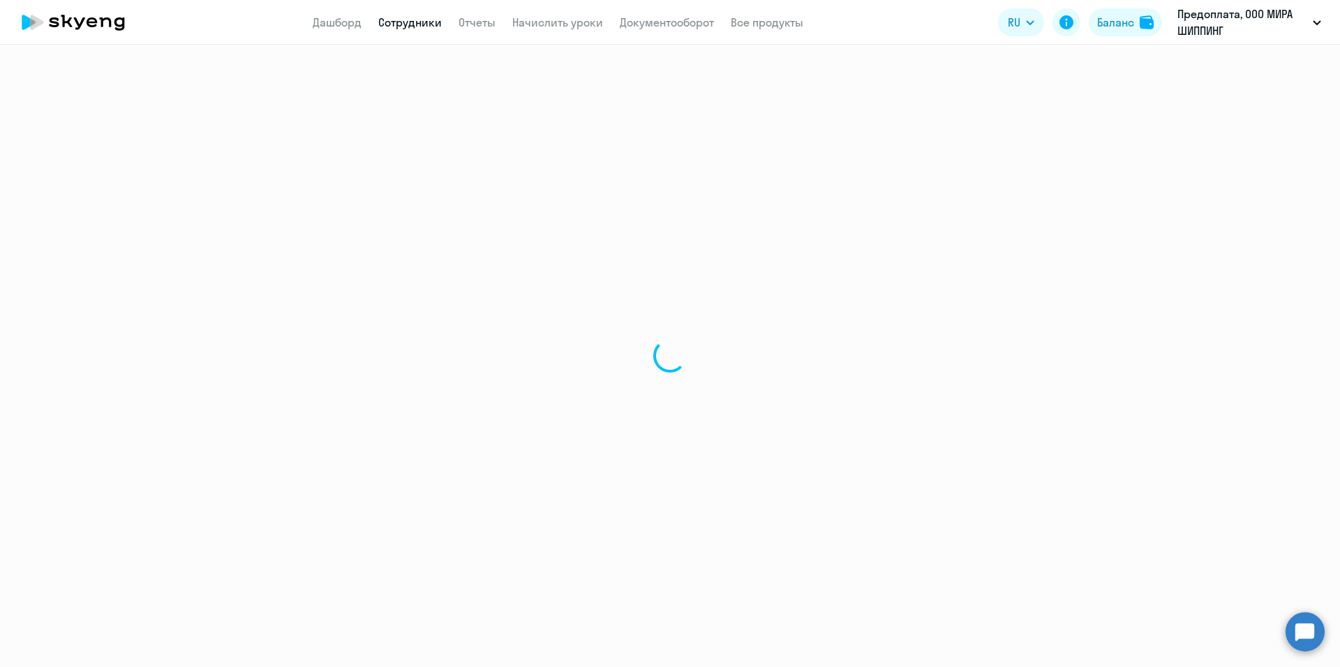
select select "english"
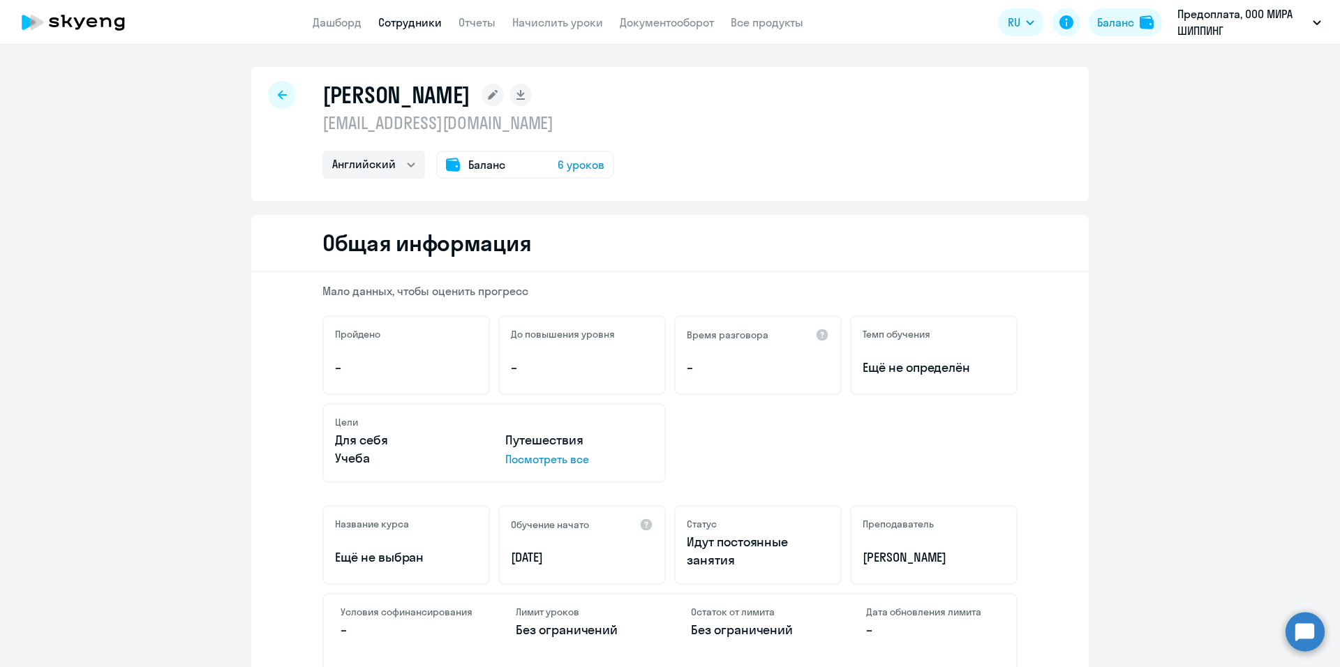
click at [281, 89] on div at bounding box center [282, 95] width 28 height 28
select select "30"
